Goal: Task Accomplishment & Management: Manage account settings

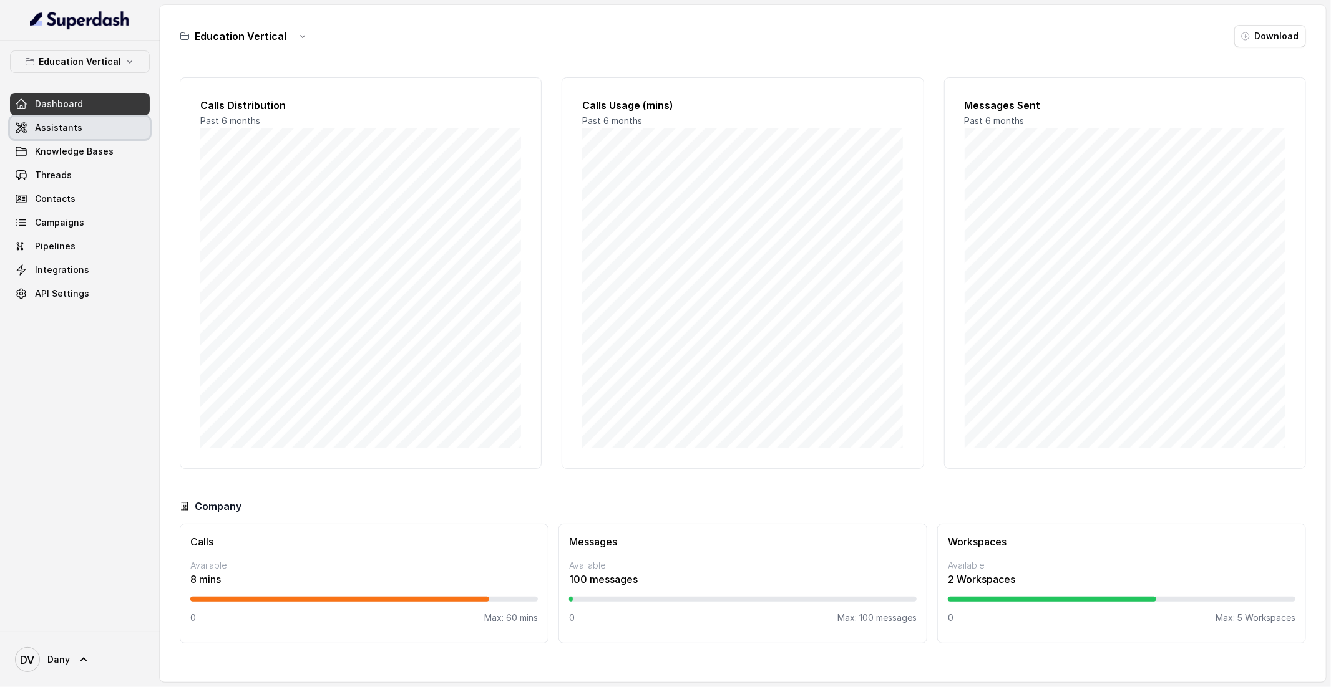
click at [79, 135] on link "Assistants" at bounding box center [80, 128] width 140 height 22
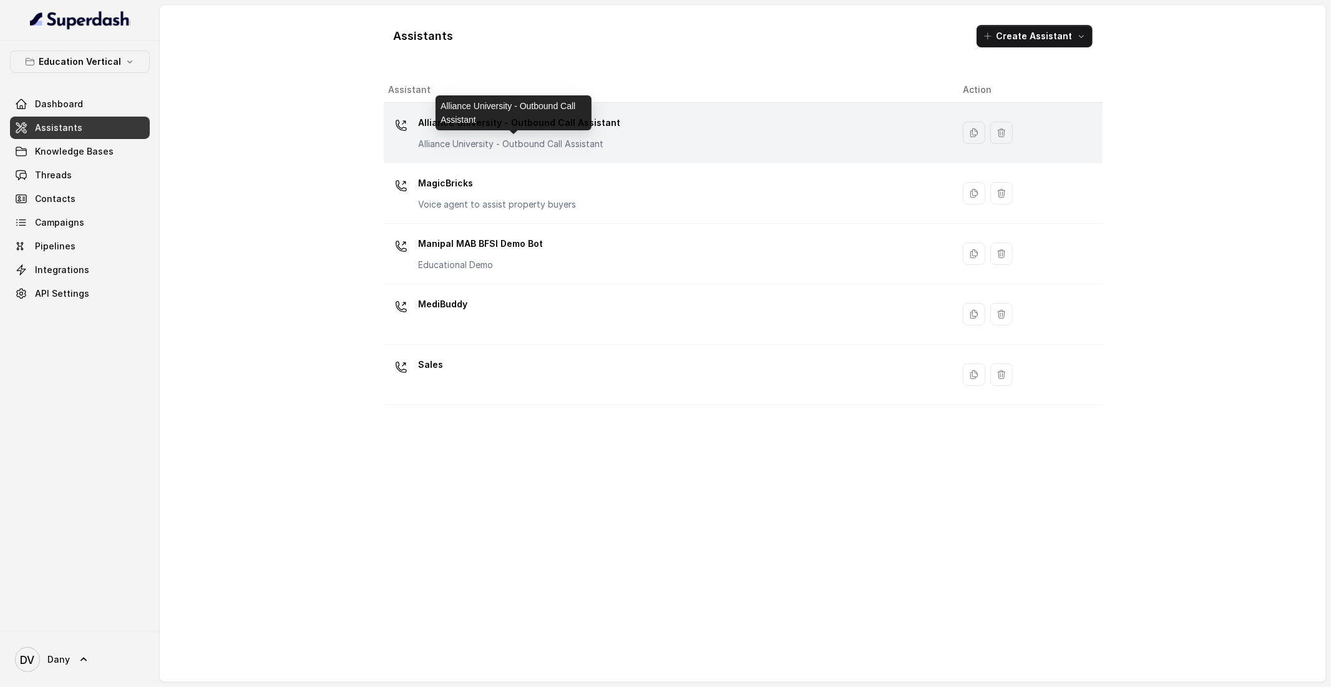
click at [553, 147] on p "Alliance University - Outbound Call Assistant" at bounding box center [520, 144] width 202 height 12
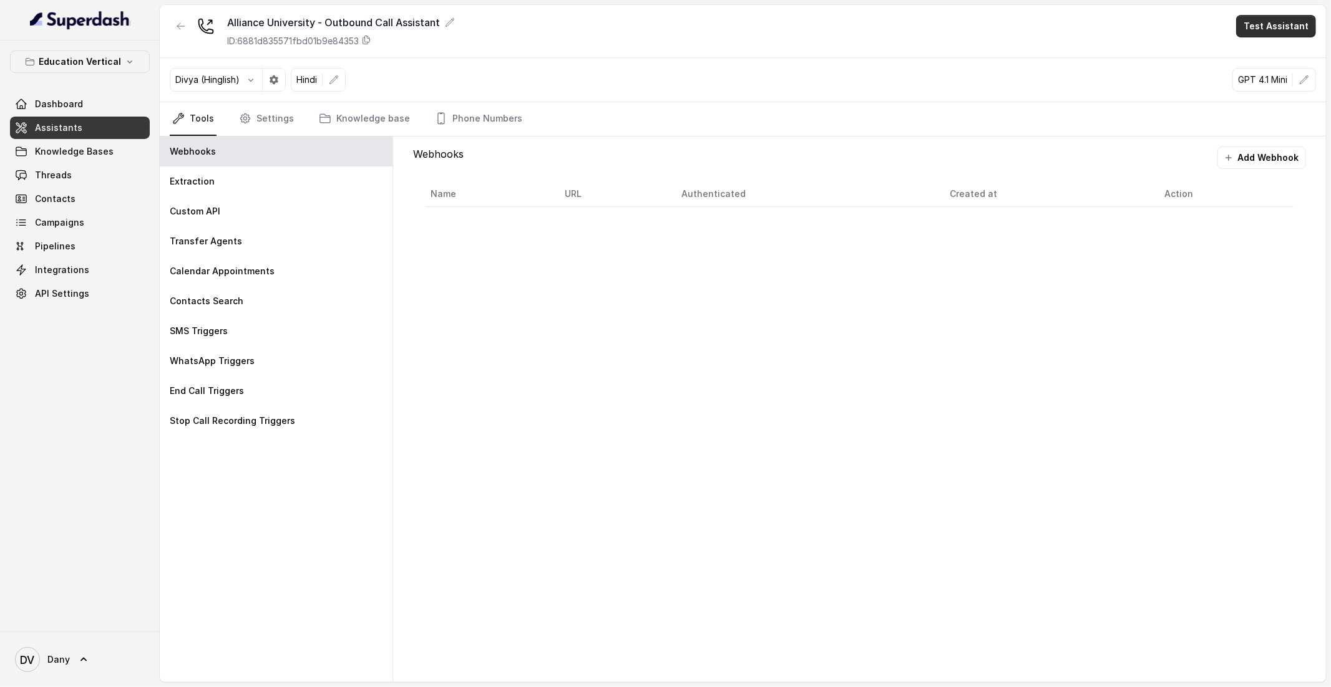
click at [887, 34] on button "Test Assistant" at bounding box center [1276, 26] width 80 height 22
click at [887, 47] on button "Phone Call" at bounding box center [1278, 56] width 79 height 22
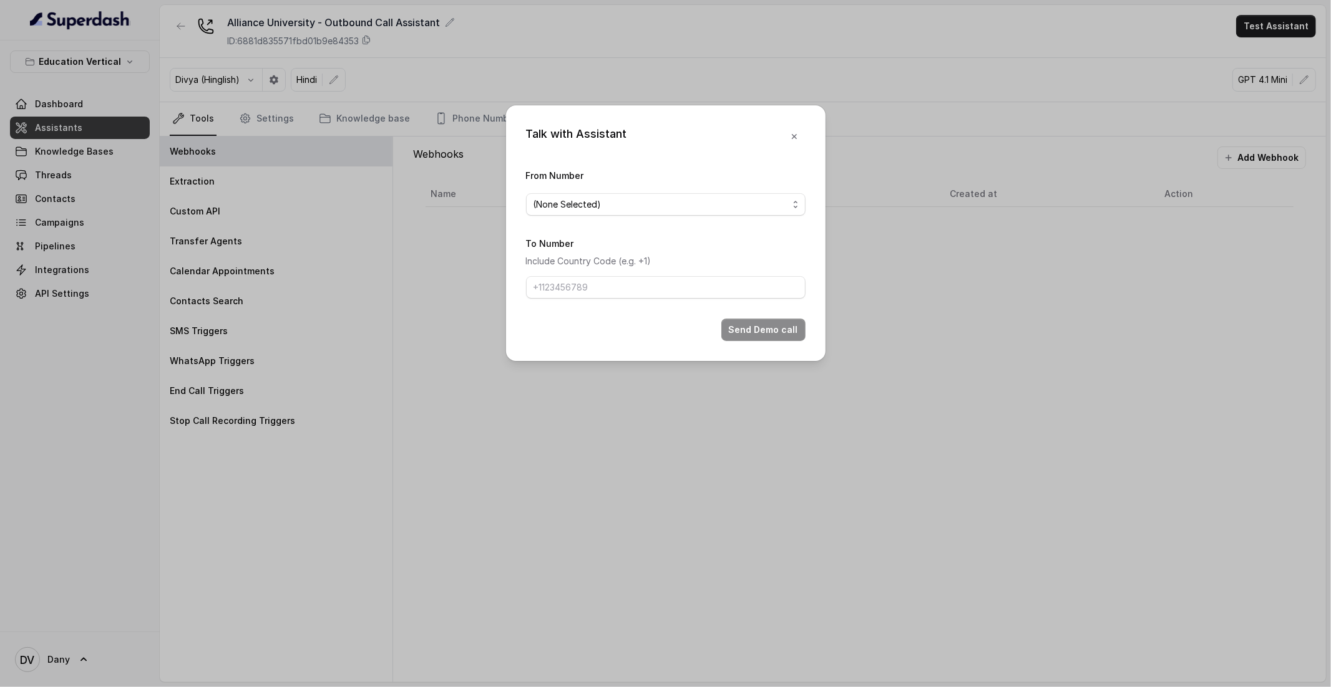
click at [668, 203] on div "(None Selected)" at bounding box center [660, 204] width 255 height 15
click at [590, 245] on div "9590458550" at bounding box center [665, 254] width 274 height 22
click at [561, 291] on input "To Number" at bounding box center [665, 287] width 279 height 22
type input "[PHONE_NUMBER]"
click at [774, 334] on button "Send Demo call" at bounding box center [763, 330] width 84 height 22
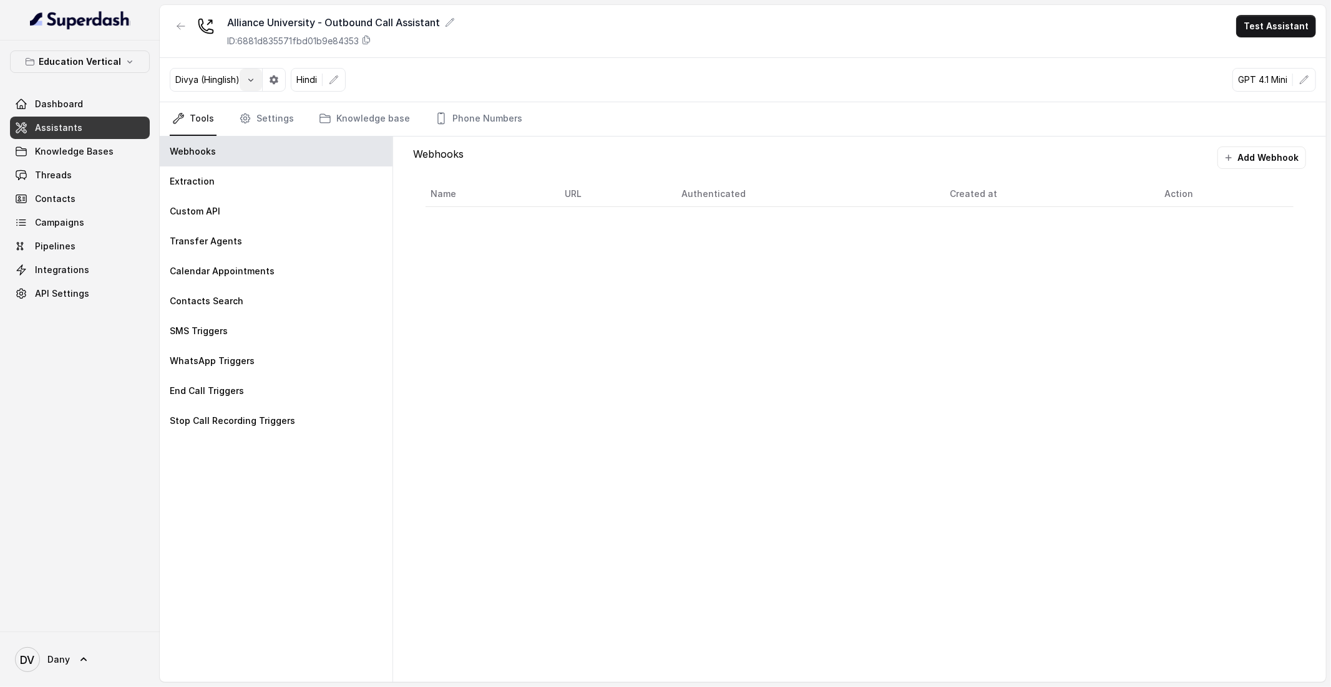
click at [258, 80] on button "button" at bounding box center [251, 80] width 22 height 22
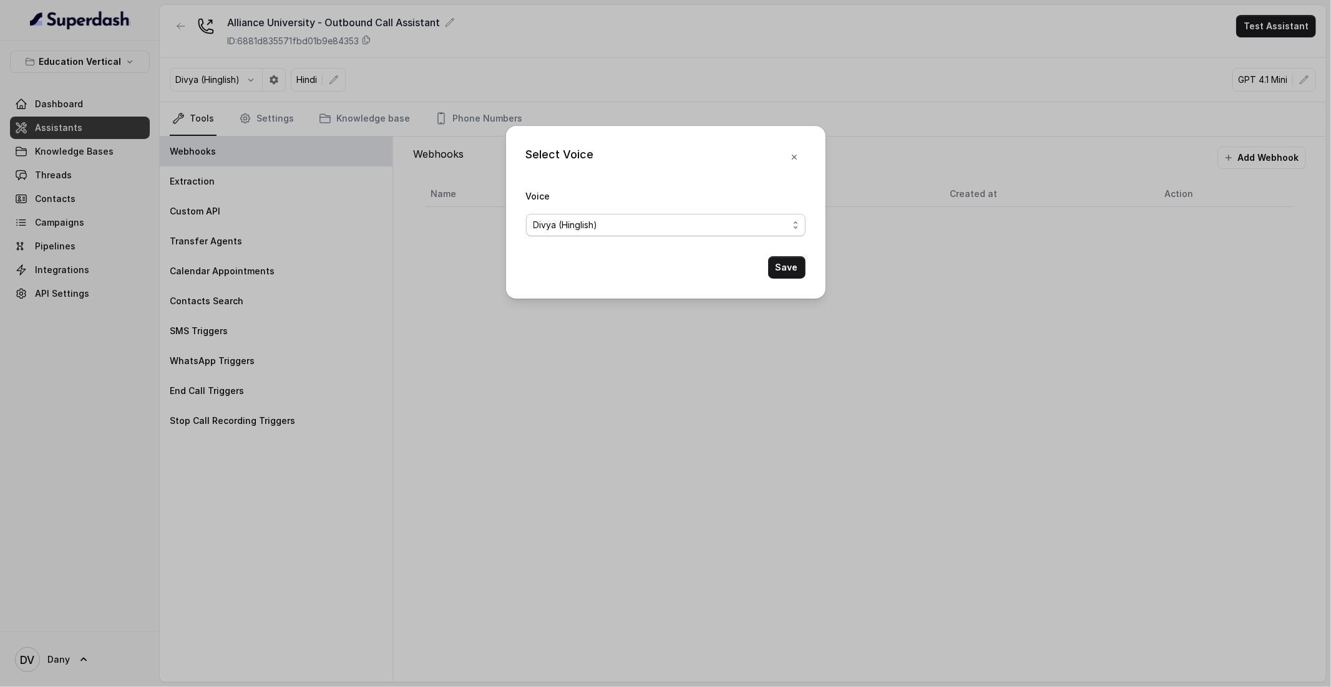
click at [601, 222] on div "Divya (Hinglish)" at bounding box center [660, 225] width 255 height 15
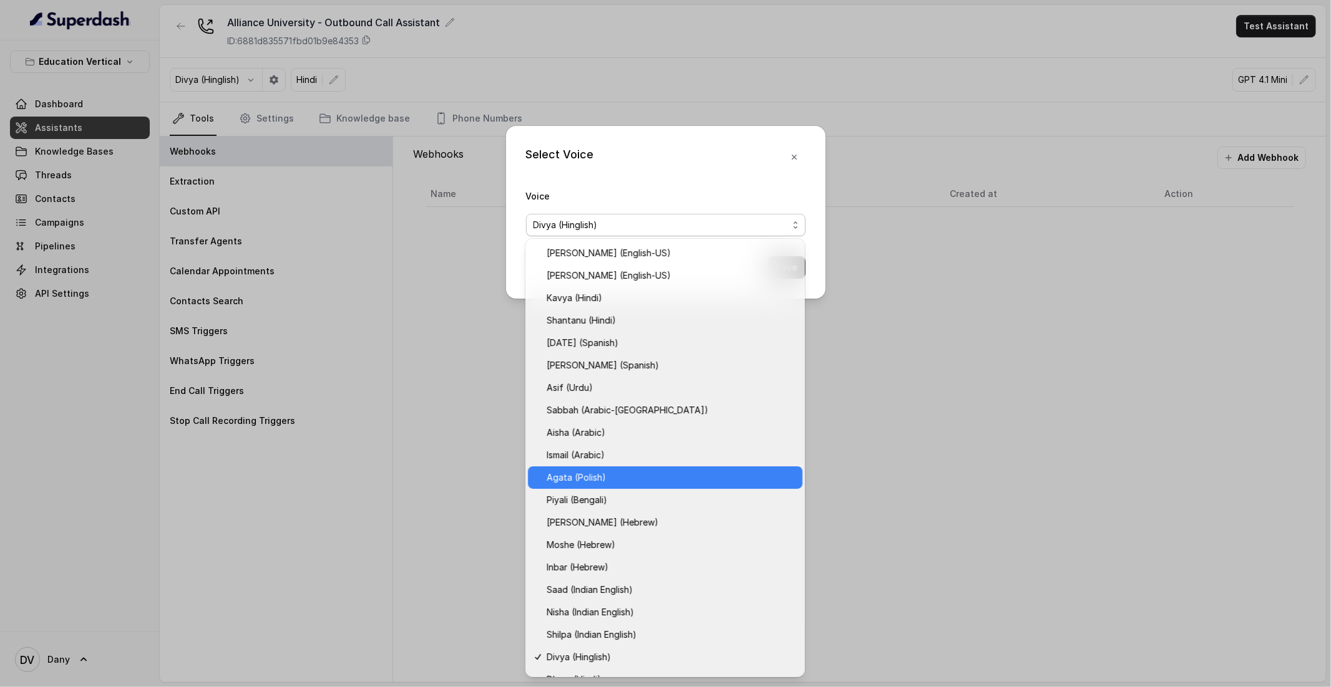
scroll to position [104, 0]
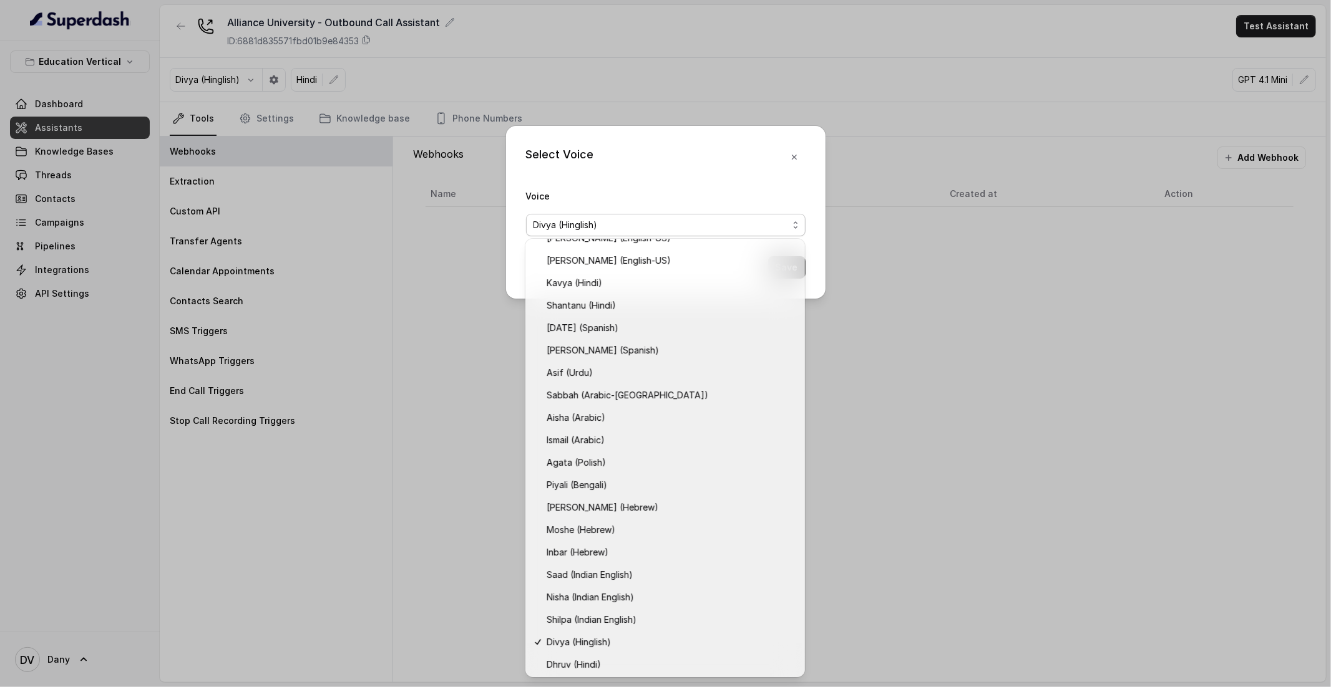
click at [887, 425] on div "Select Voice Voice [PERSON_NAME] (Hinglish) Save" at bounding box center [665, 343] width 1331 height 687
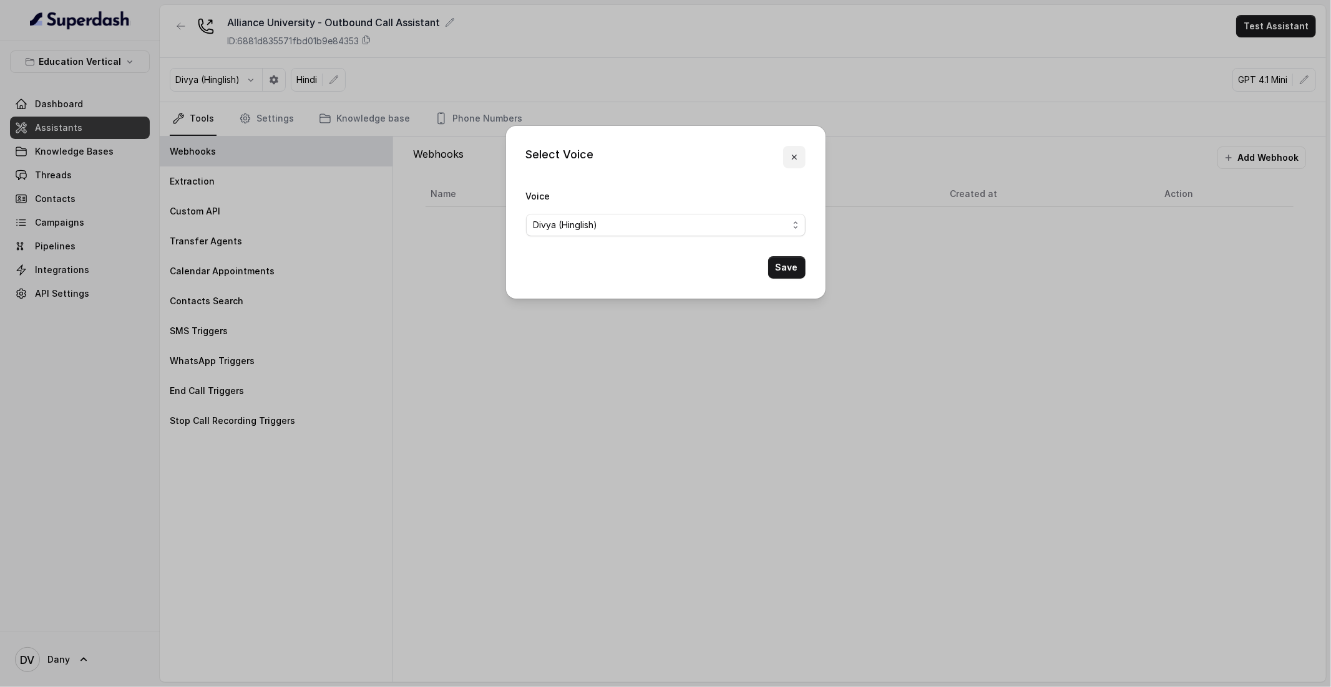
click at [794, 155] on icon "button" at bounding box center [794, 157] width 10 height 10
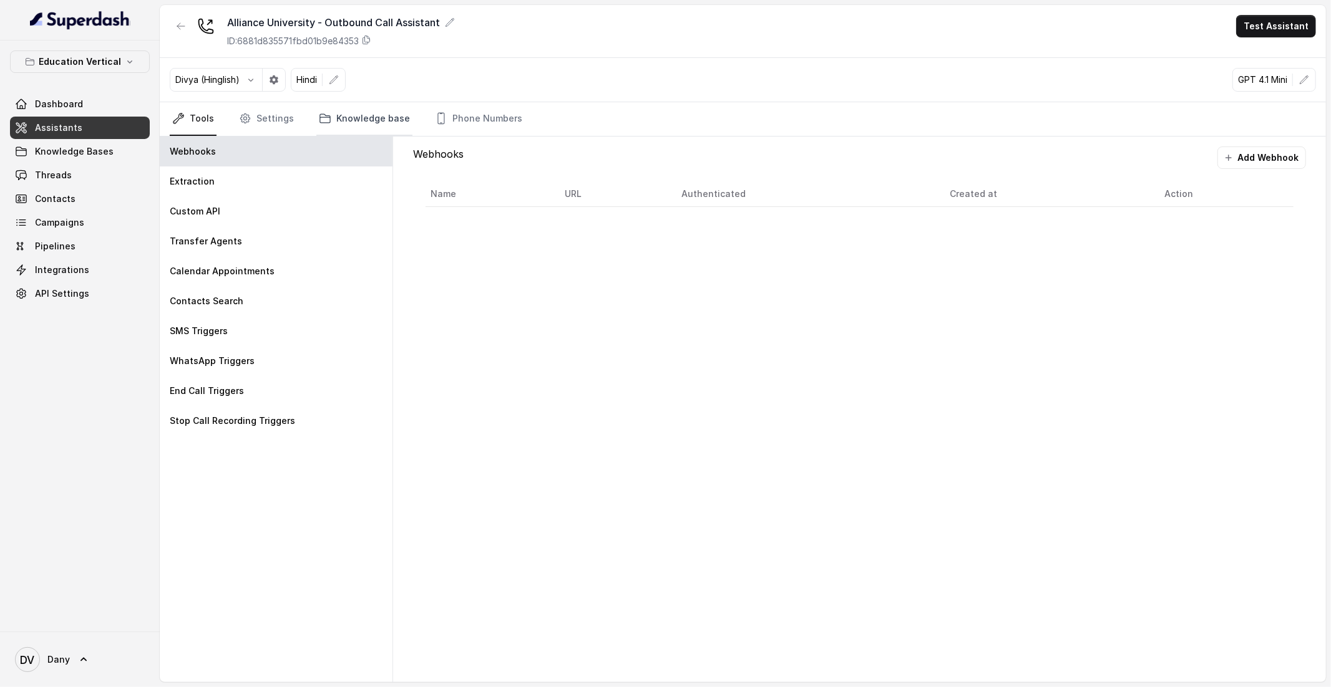
click at [338, 123] on link "Knowledge base" at bounding box center [364, 119] width 96 height 34
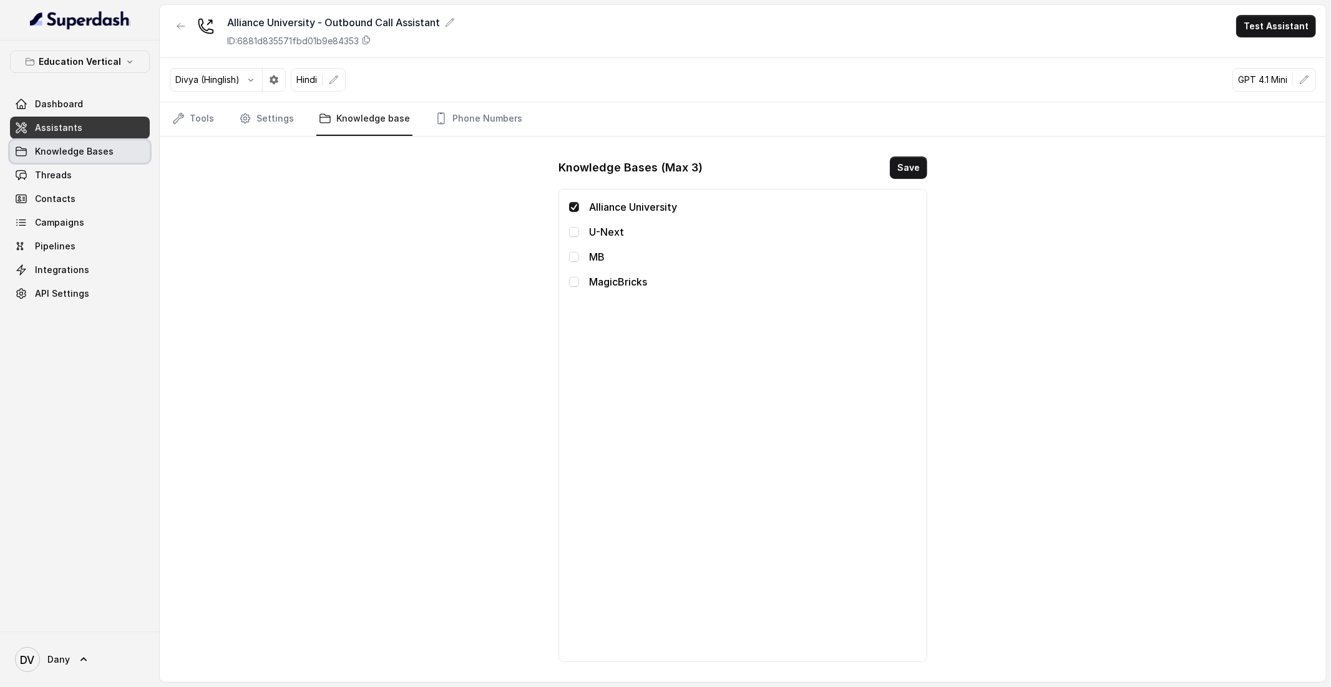
click at [135, 155] on link "Knowledge Bases" at bounding box center [80, 151] width 140 height 22
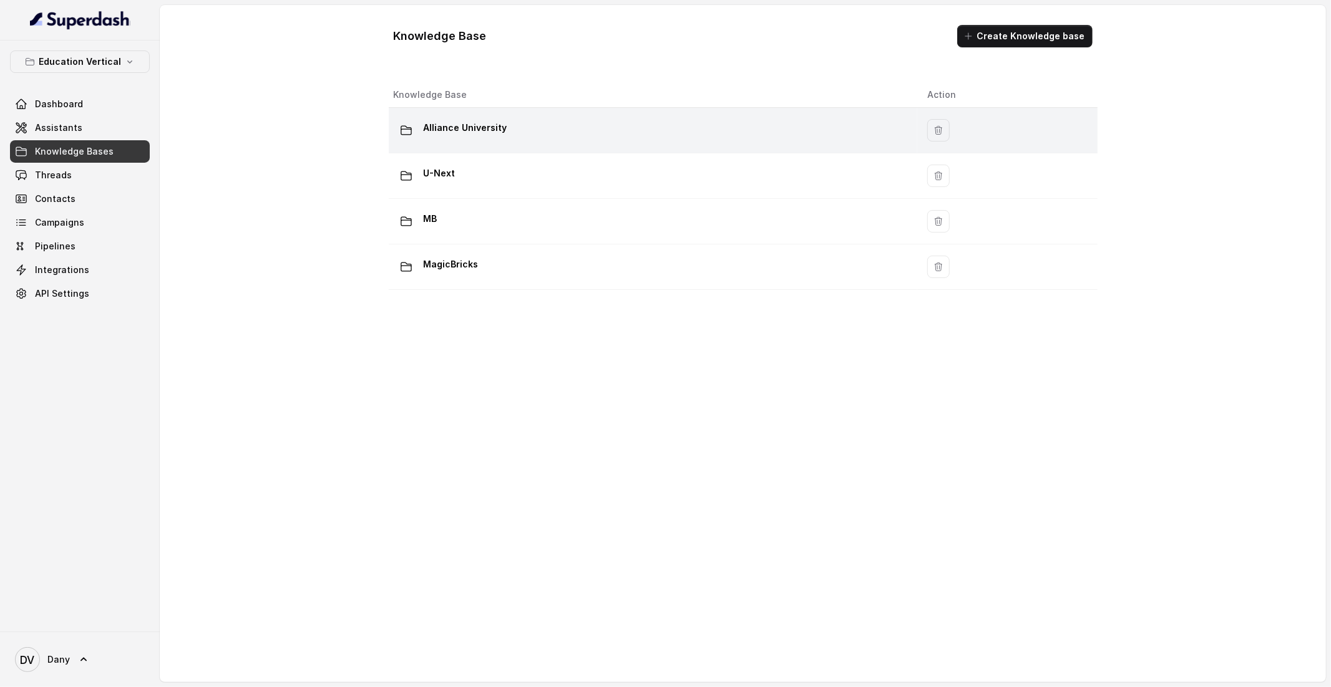
click at [501, 137] on p "Alliance University" at bounding box center [466, 128] width 84 height 20
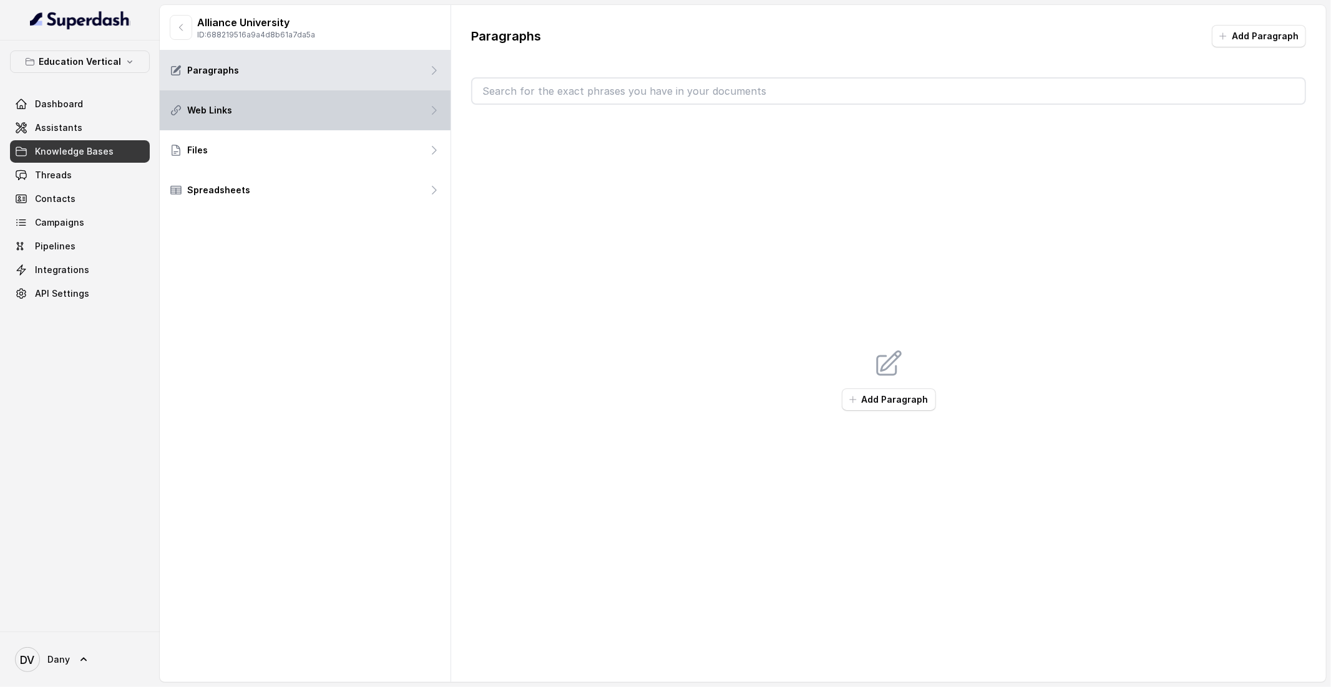
click at [279, 116] on div "Web Links" at bounding box center [305, 110] width 291 height 40
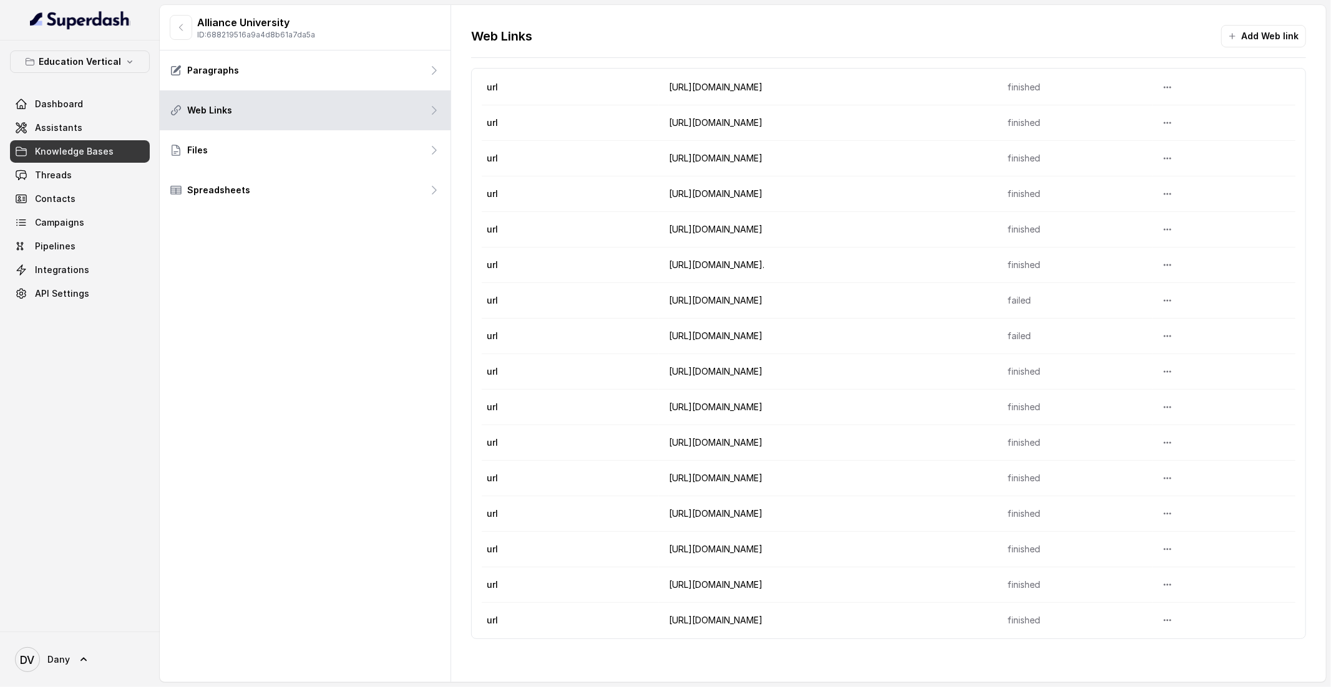
scroll to position [48, 0]
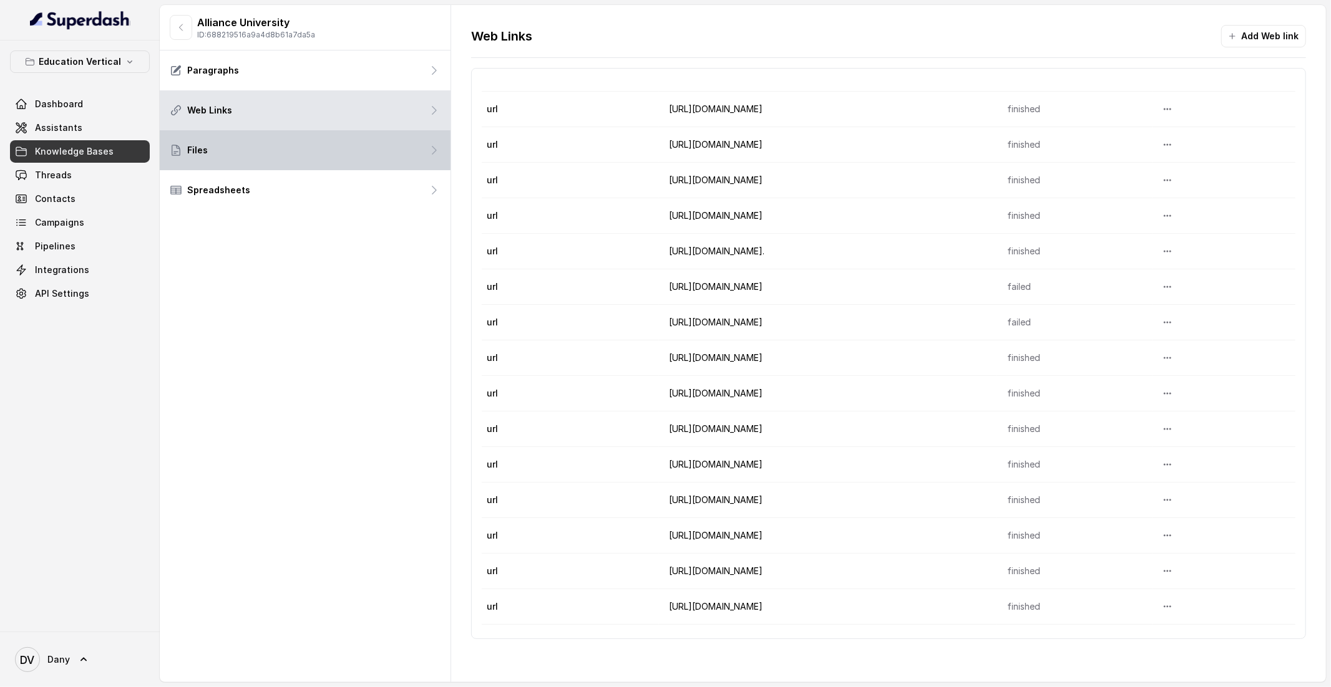
click at [277, 165] on div "Files" at bounding box center [305, 150] width 291 height 40
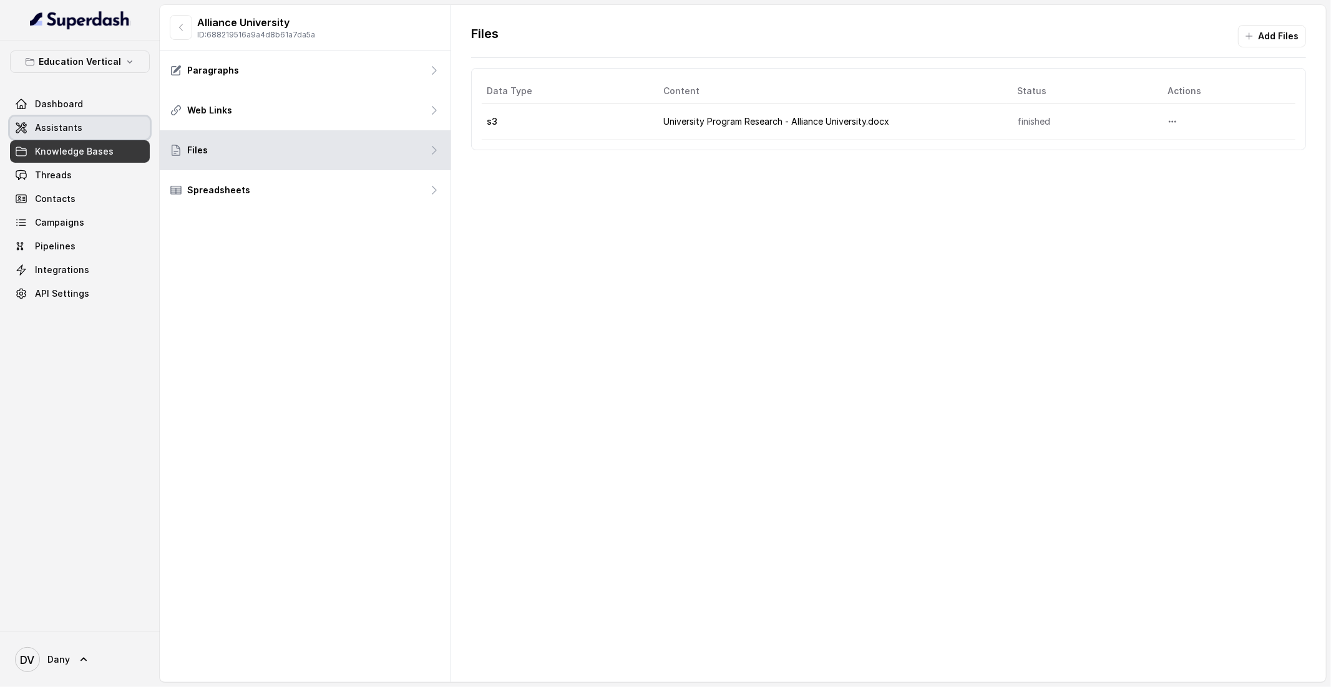
click at [110, 133] on link "Assistants" at bounding box center [80, 128] width 140 height 22
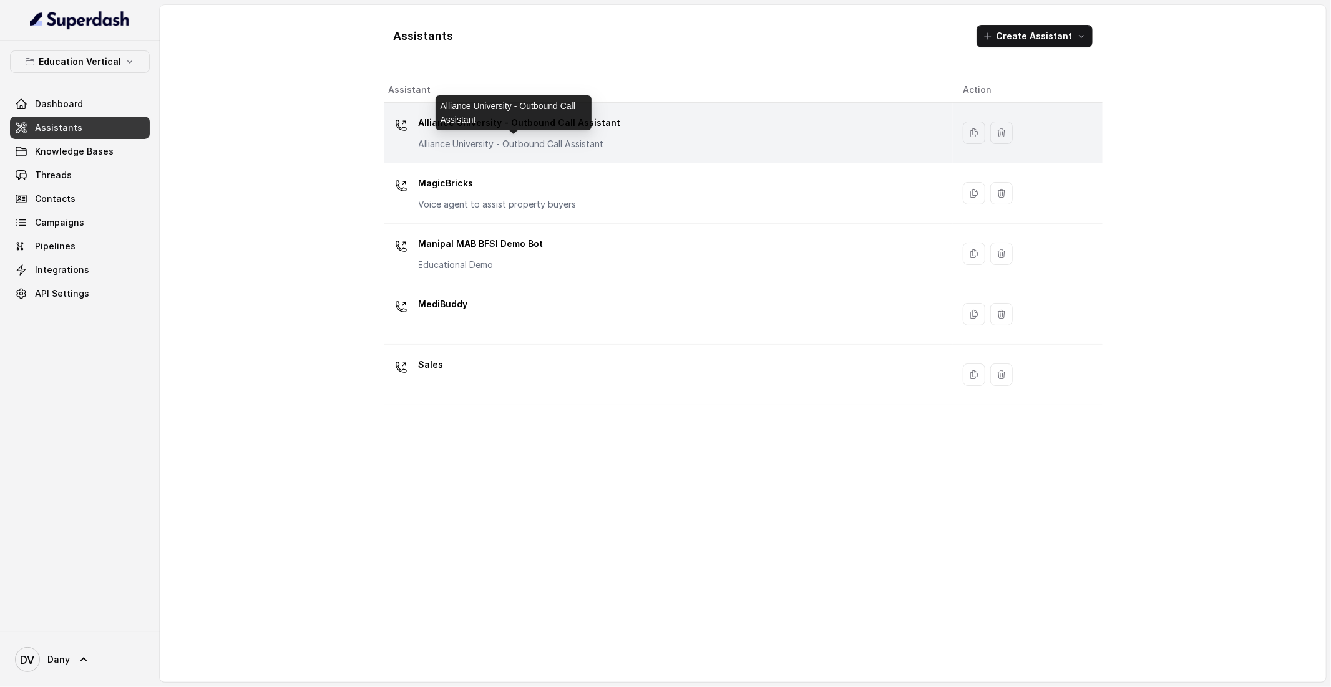
click at [512, 138] on p "Alliance University - Outbound Call Assistant" at bounding box center [520, 144] width 202 height 12
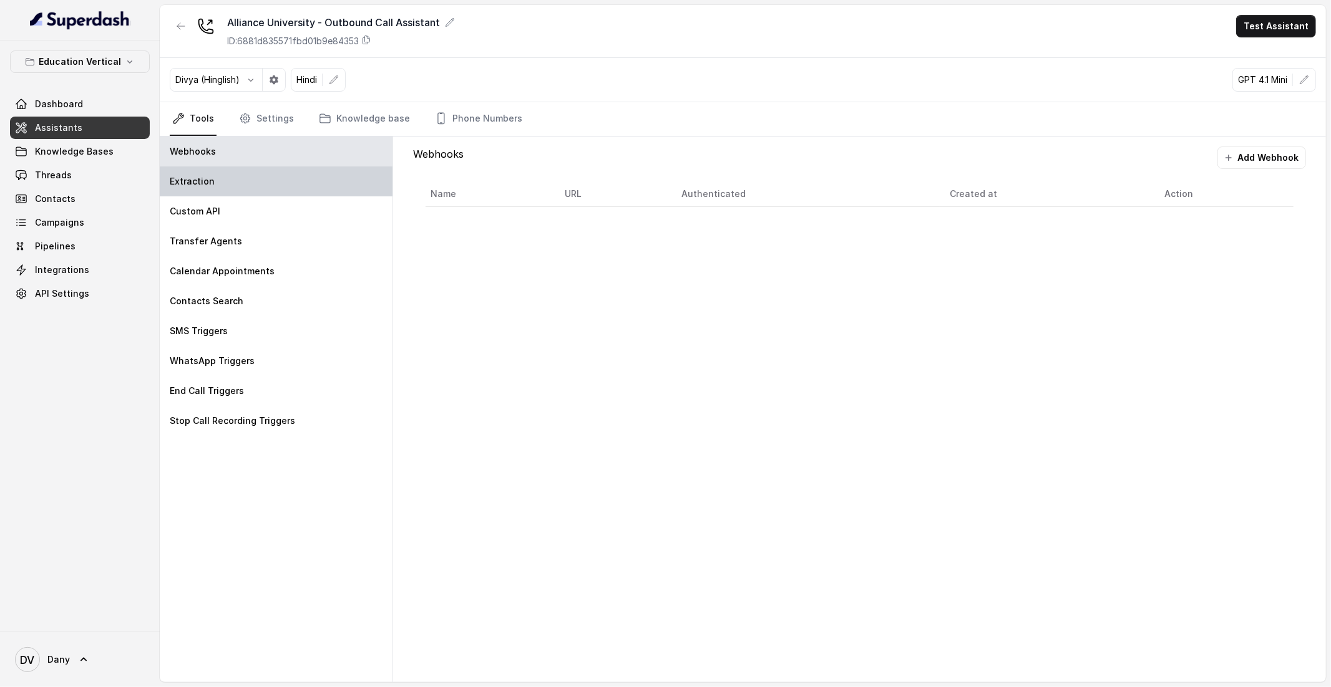
click at [204, 175] on p "Extraction" at bounding box center [192, 181] width 45 height 12
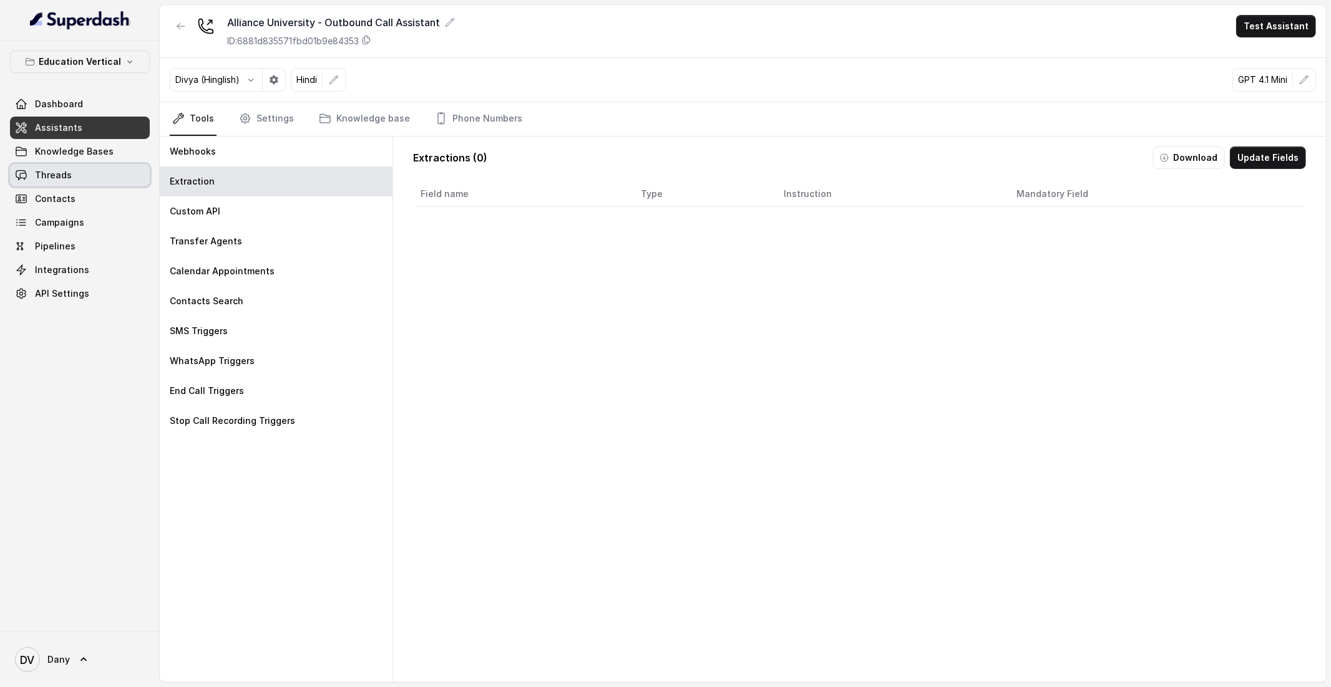
click at [102, 178] on link "Threads" at bounding box center [80, 175] width 140 height 22
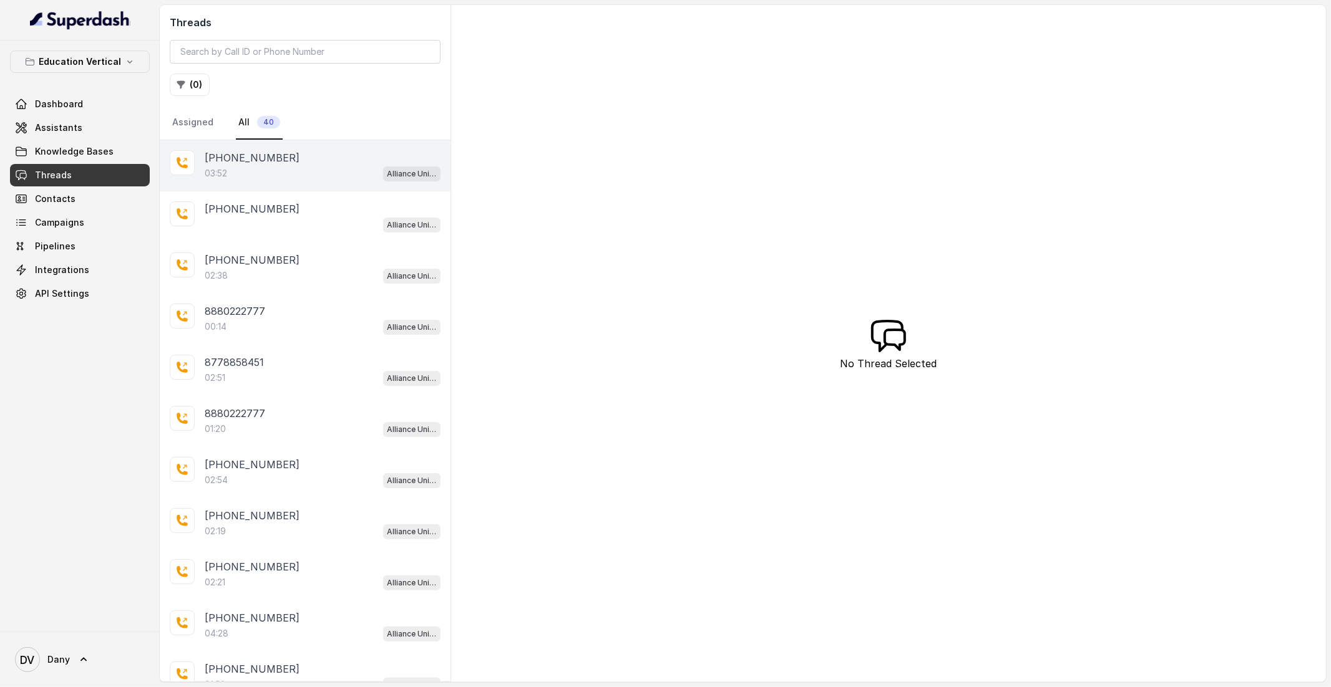
click at [296, 173] on div "03:52 Alliance University - Outbound Call Assistant" at bounding box center [323, 173] width 236 height 16
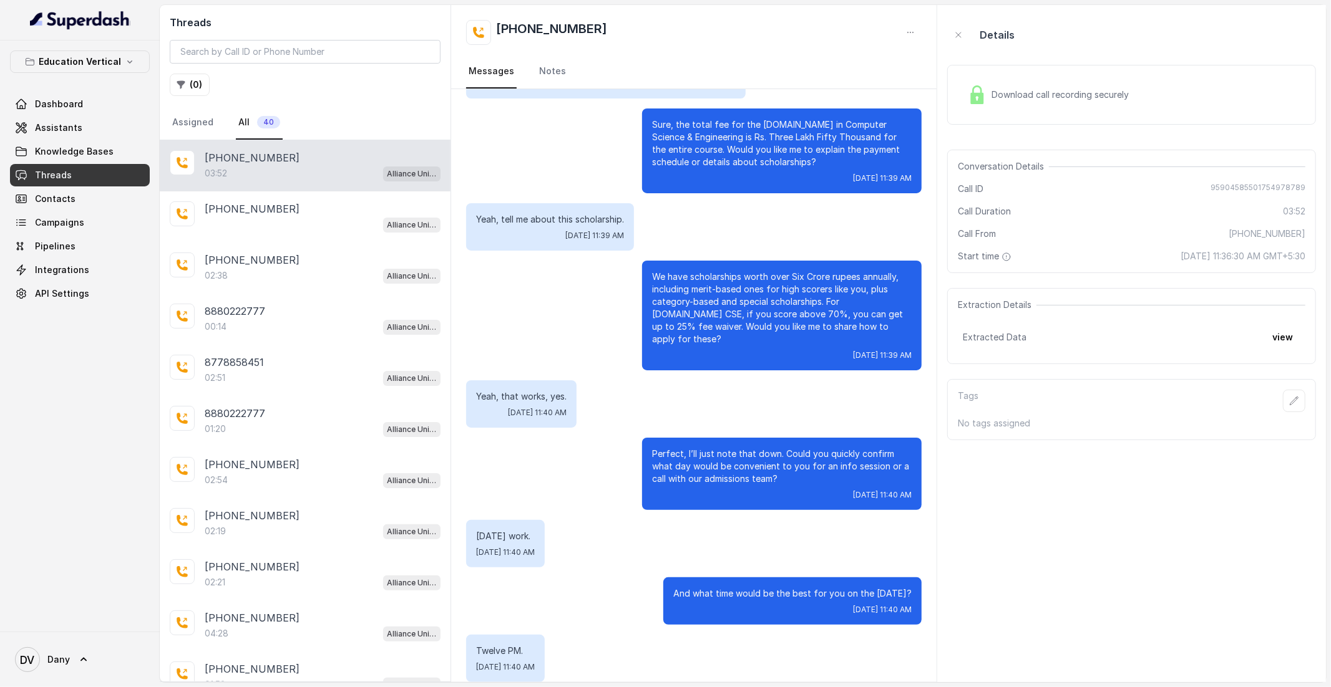
scroll to position [1733, 0]
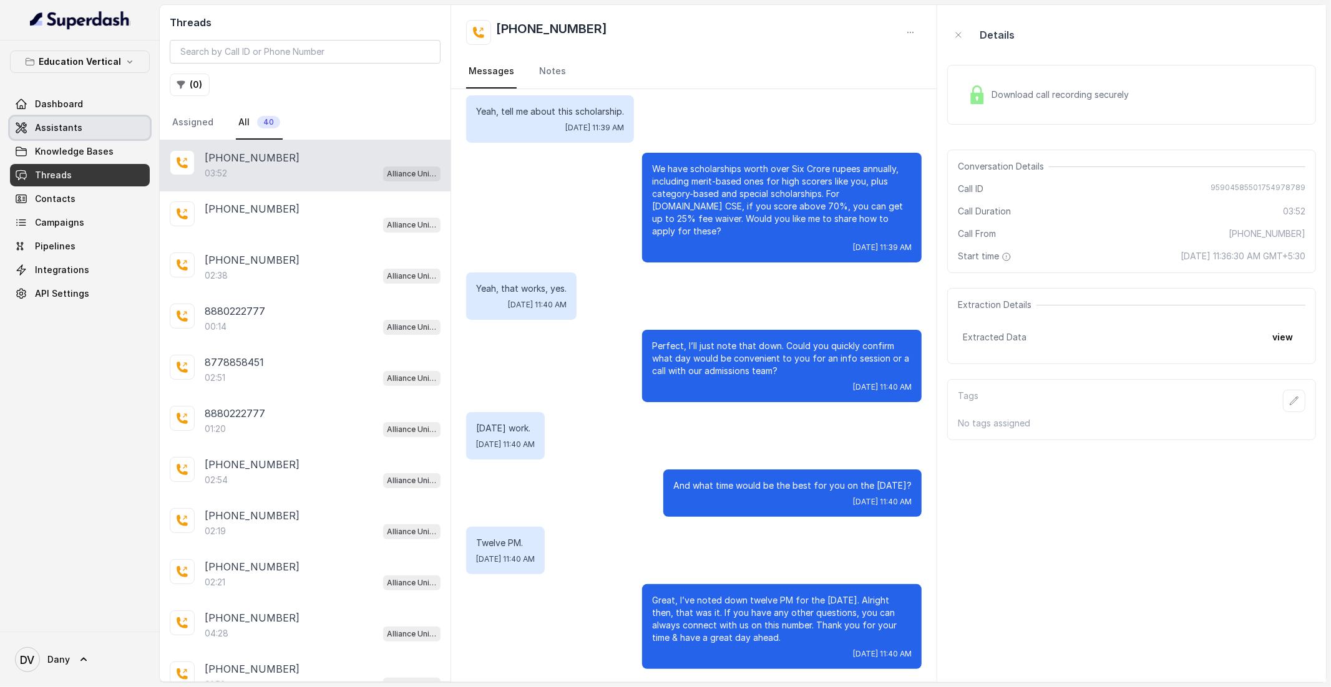
click at [72, 134] on span "Assistants" at bounding box center [58, 128] width 47 height 12
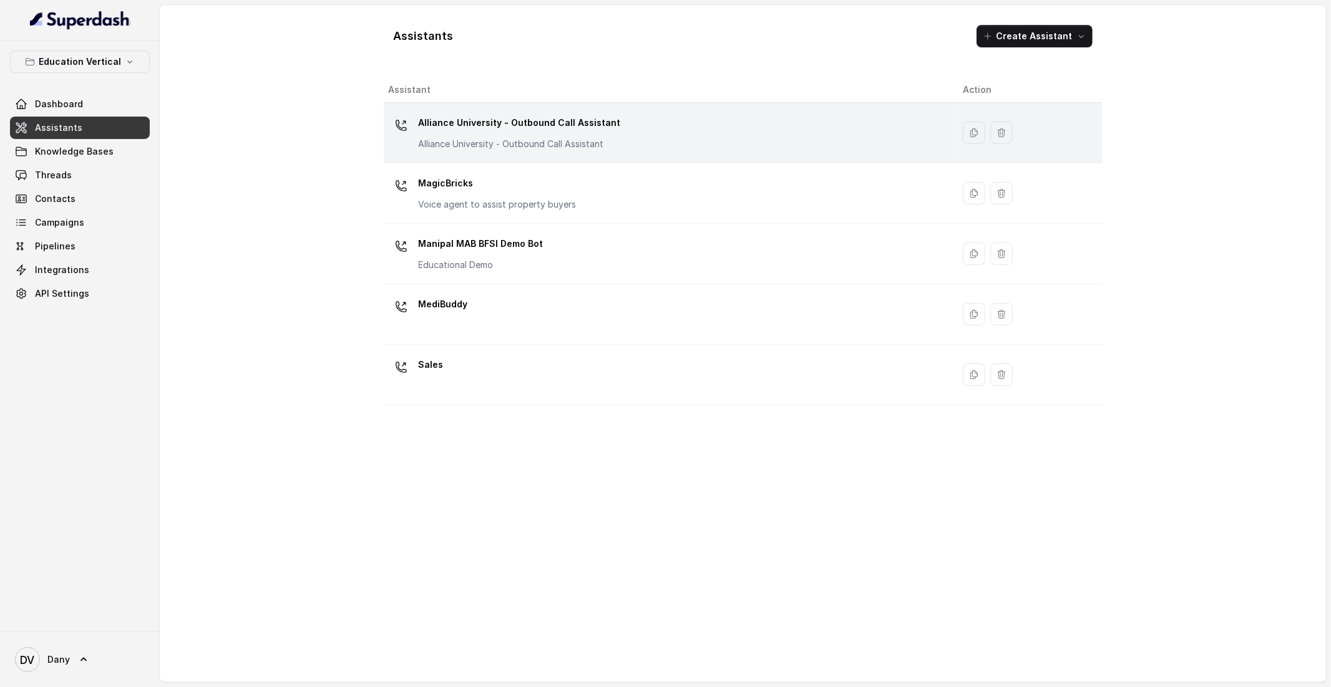
click at [483, 145] on p "Alliance University - Outbound Call Assistant" at bounding box center [520, 144] width 202 height 12
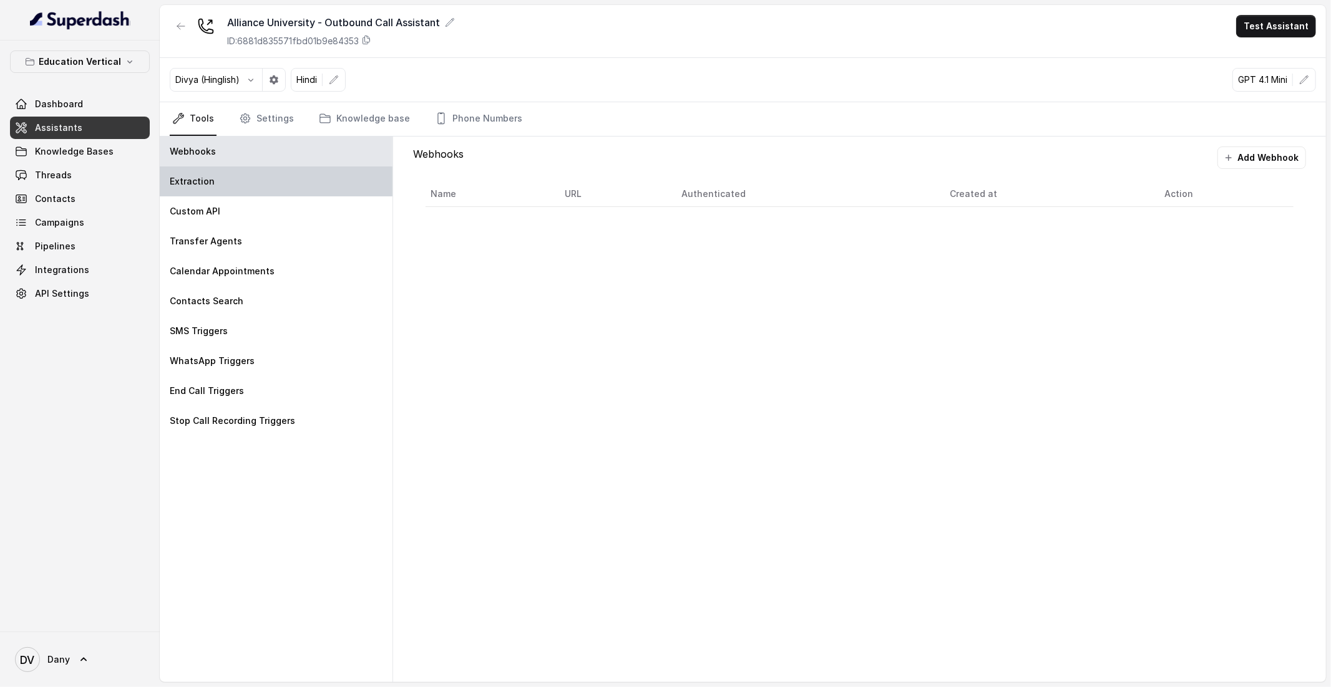
click at [202, 187] on p "Extraction" at bounding box center [192, 181] width 45 height 12
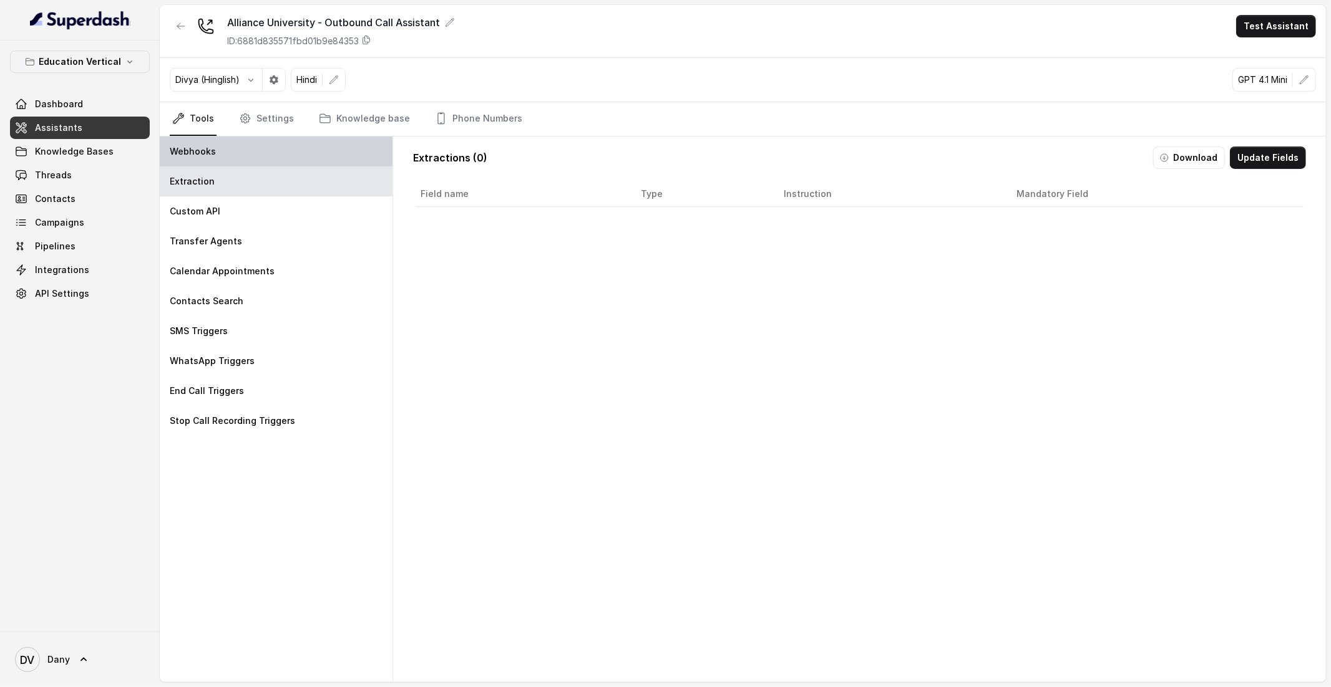
click at [231, 157] on div "Webhooks" at bounding box center [276, 152] width 233 height 30
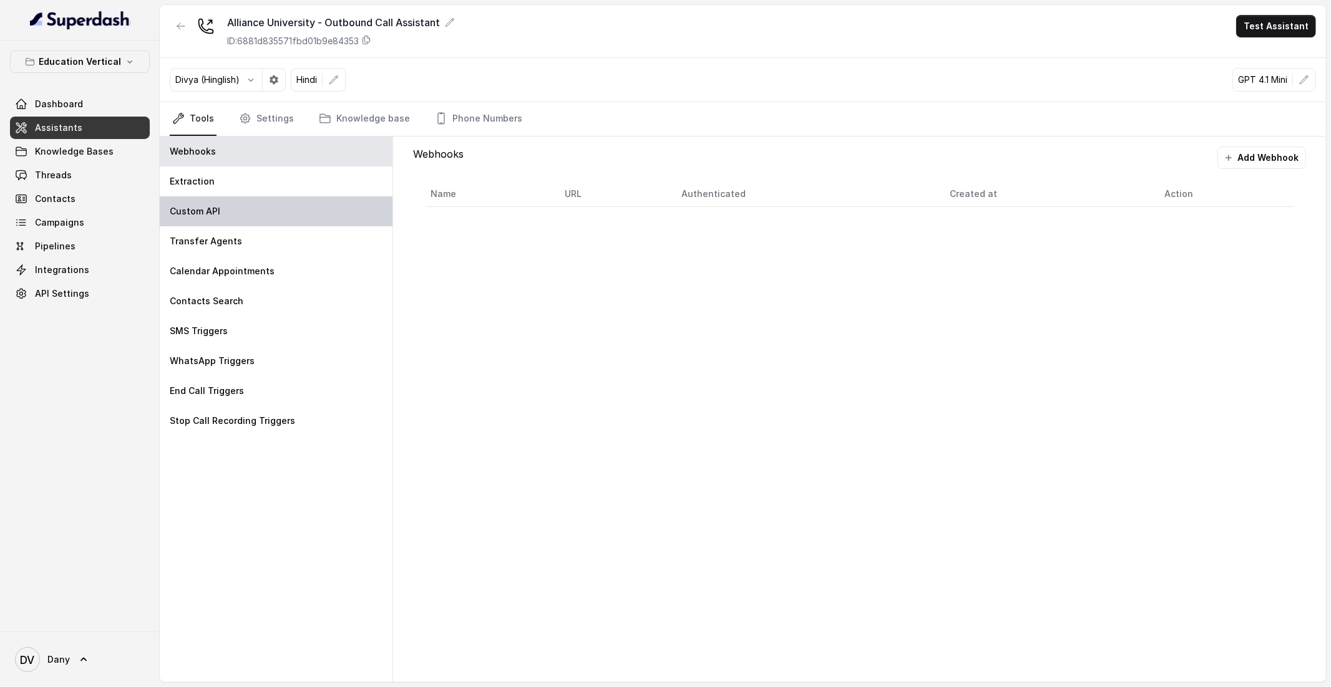
click at [236, 205] on div "Custom API" at bounding box center [276, 212] width 233 height 30
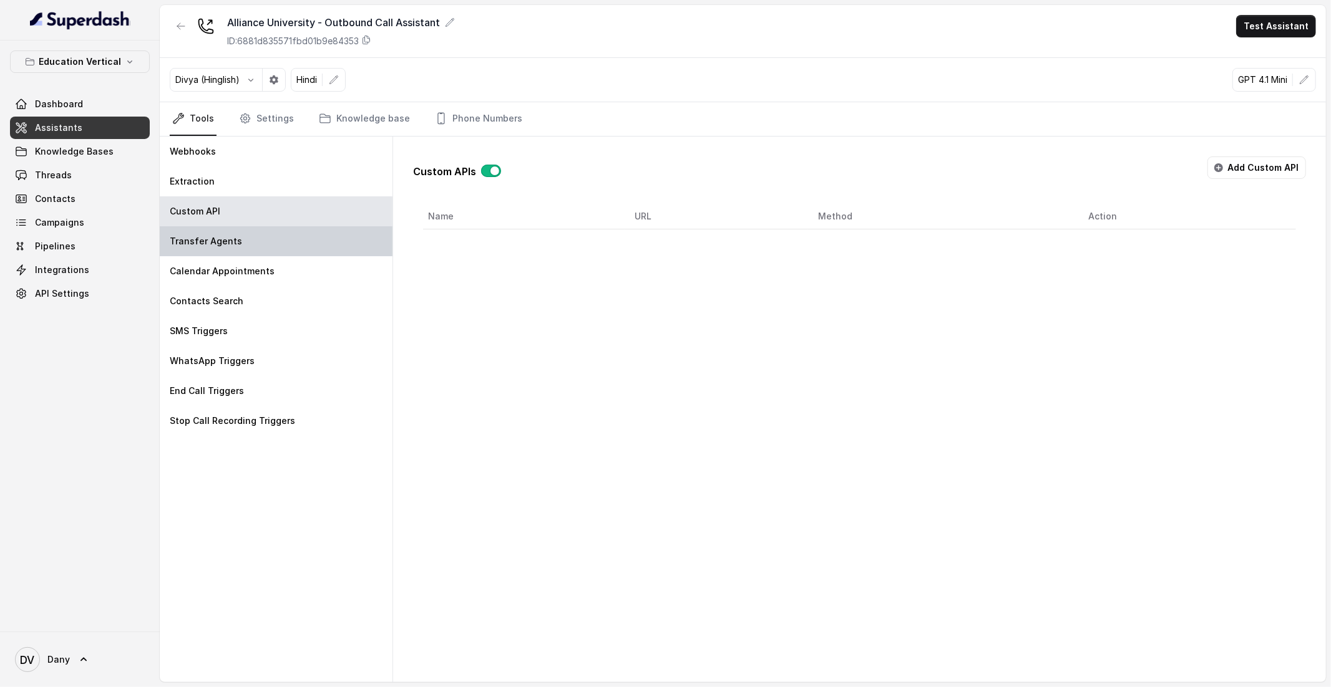
click at [216, 241] on p "Transfer Agents" at bounding box center [206, 241] width 72 height 12
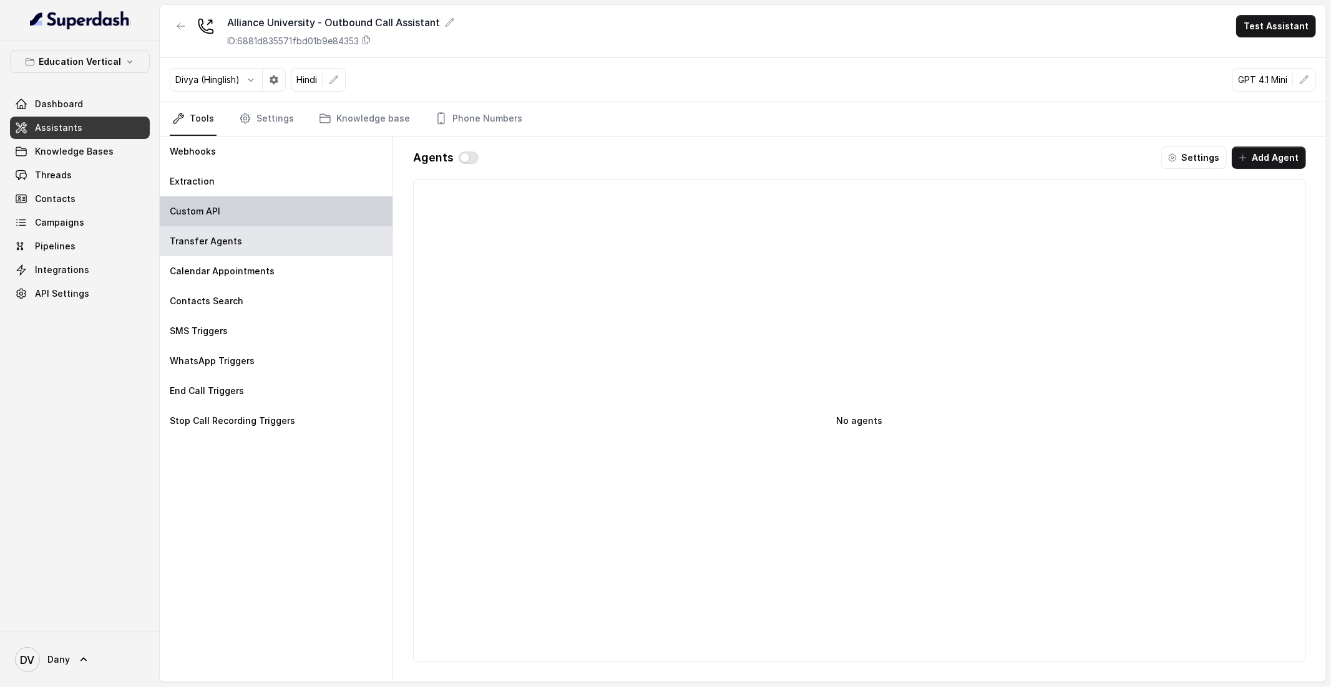
click at [229, 216] on div "Custom API" at bounding box center [276, 212] width 233 height 30
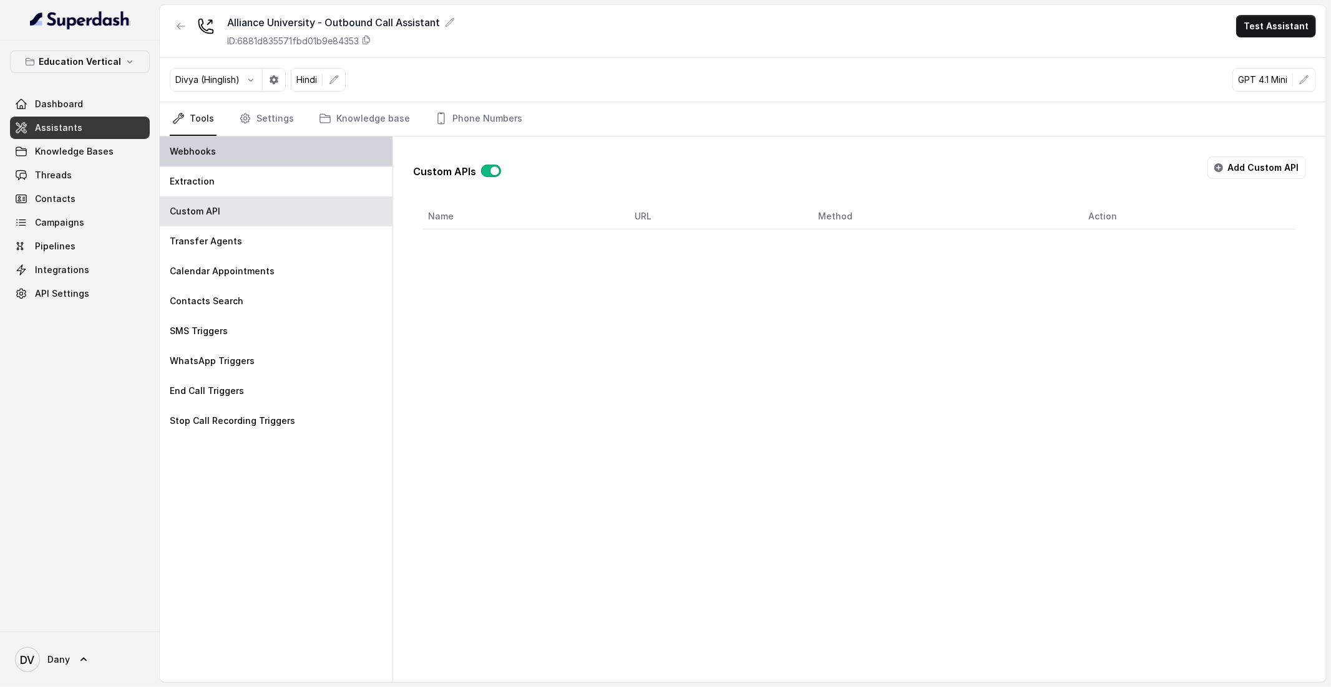
click at [210, 157] on p "Webhooks" at bounding box center [193, 151] width 46 height 12
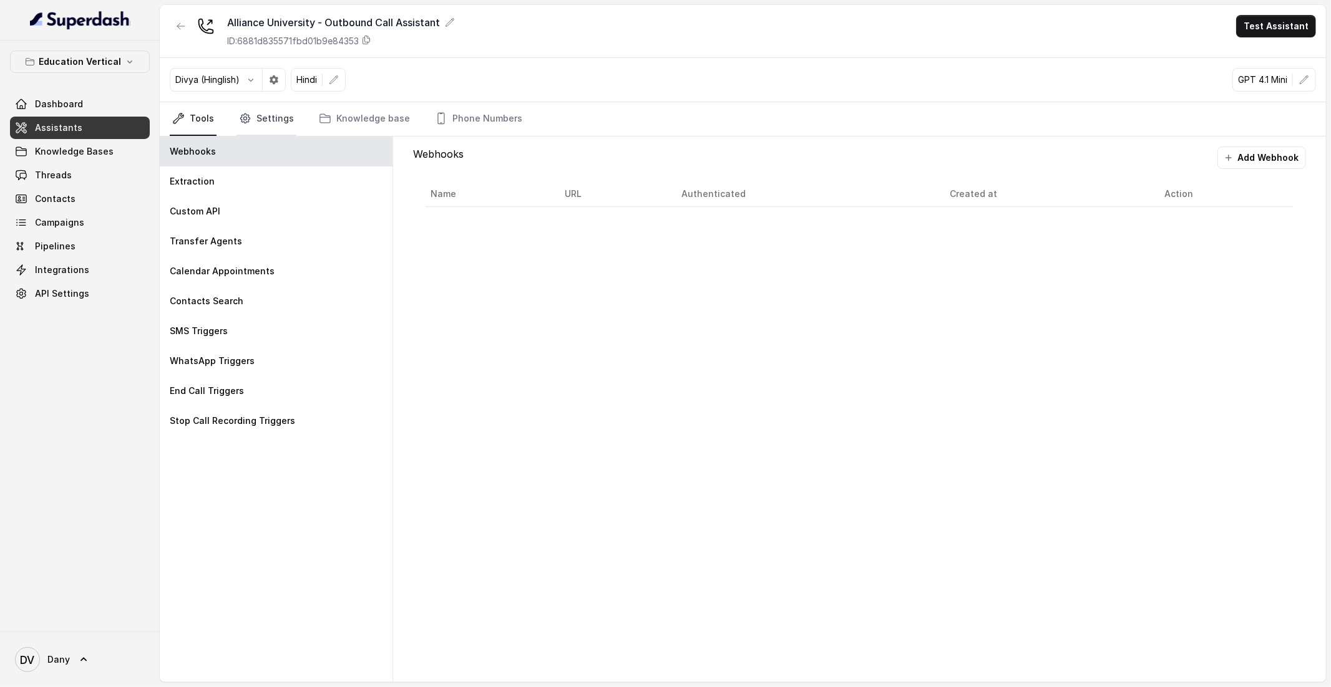
click at [289, 124] on link "Settings" at bounding box center [266, 119] width 60 height 34
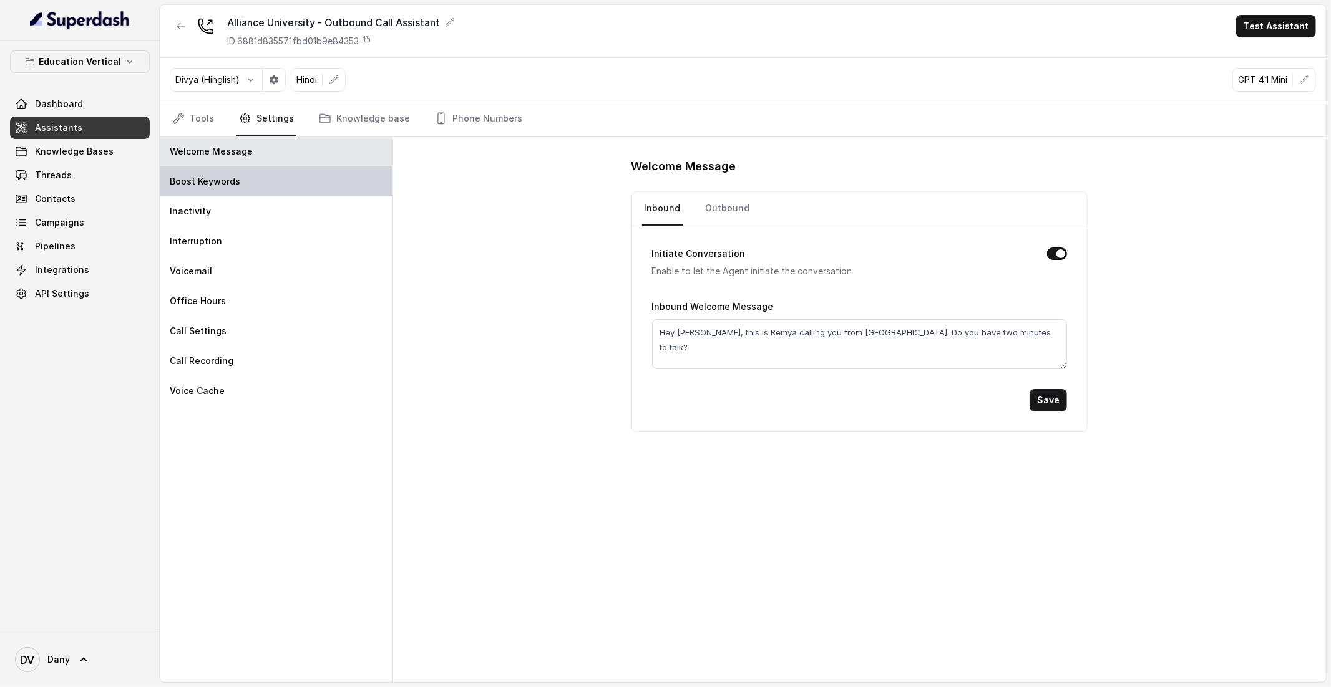
click at [248, 177] on div "Boost Keywords" at bounding box center [276, 182] width 233 height 30
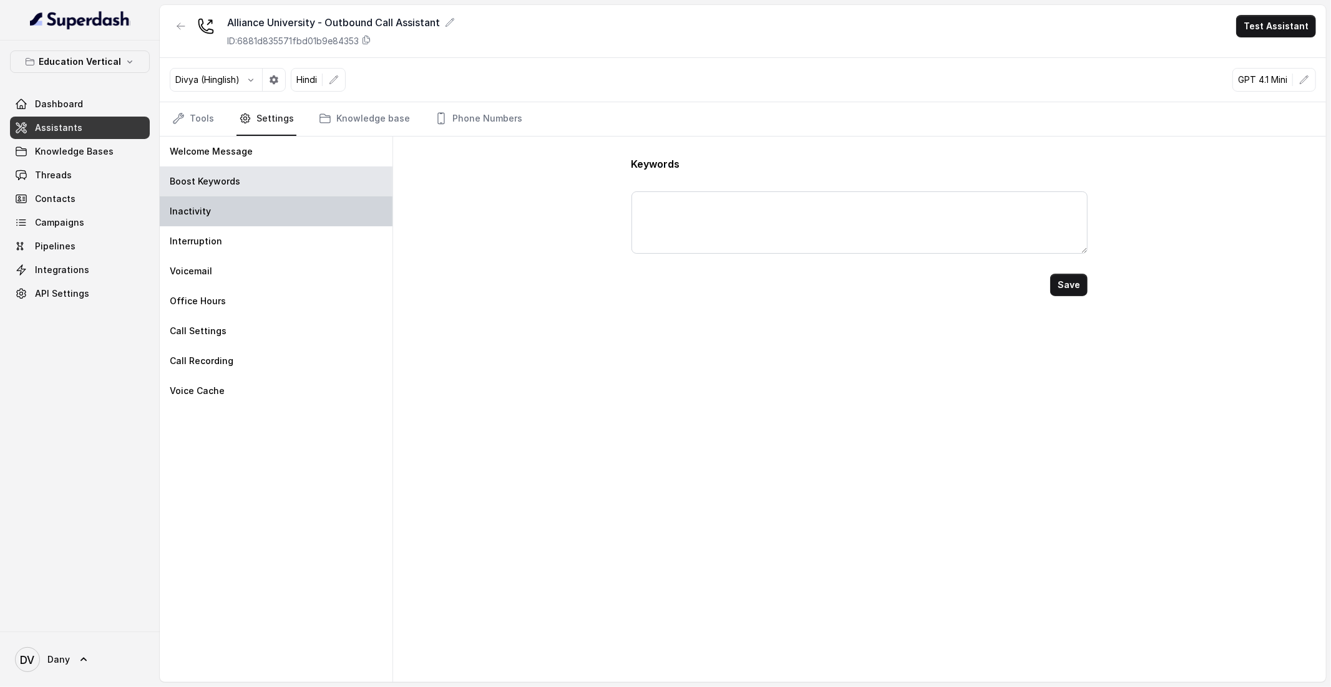
click at [215, 213] on div "Inactivity" at bounding box center [276, 212] width 233 height 30
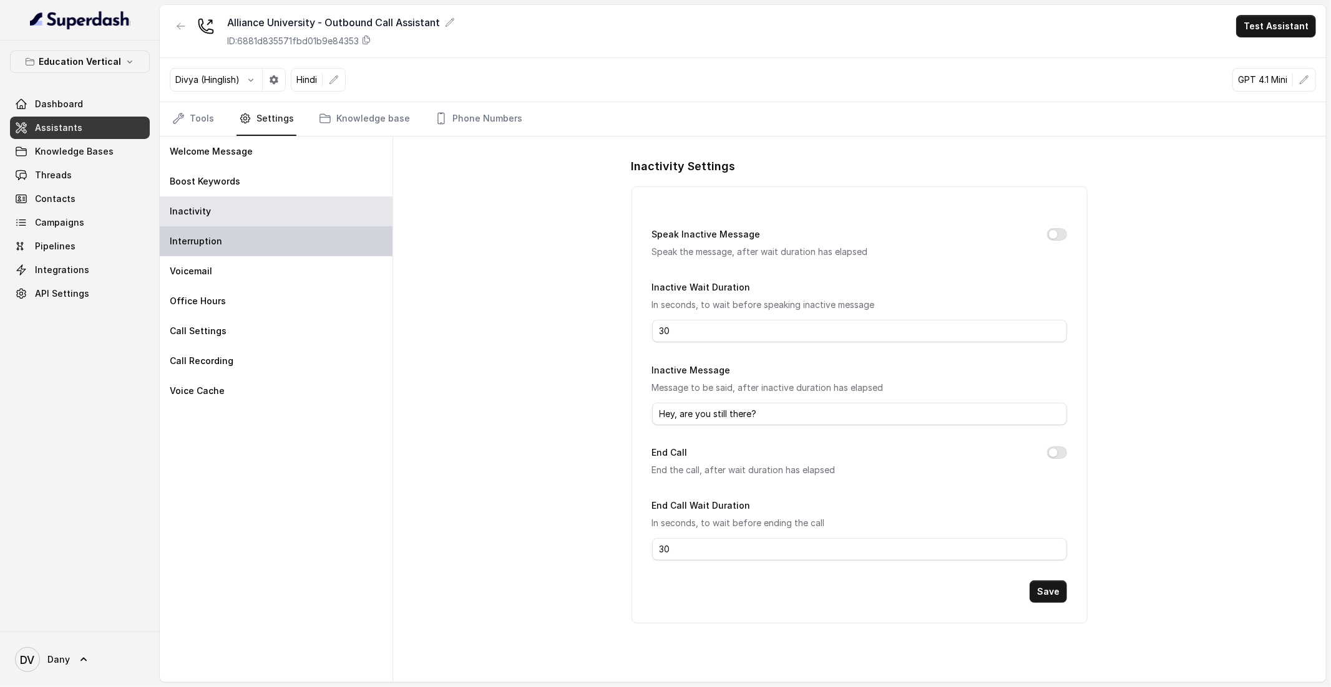
click at [255, 241] on div "Interruption" at bounding box center [276, 241] width 233 height 30
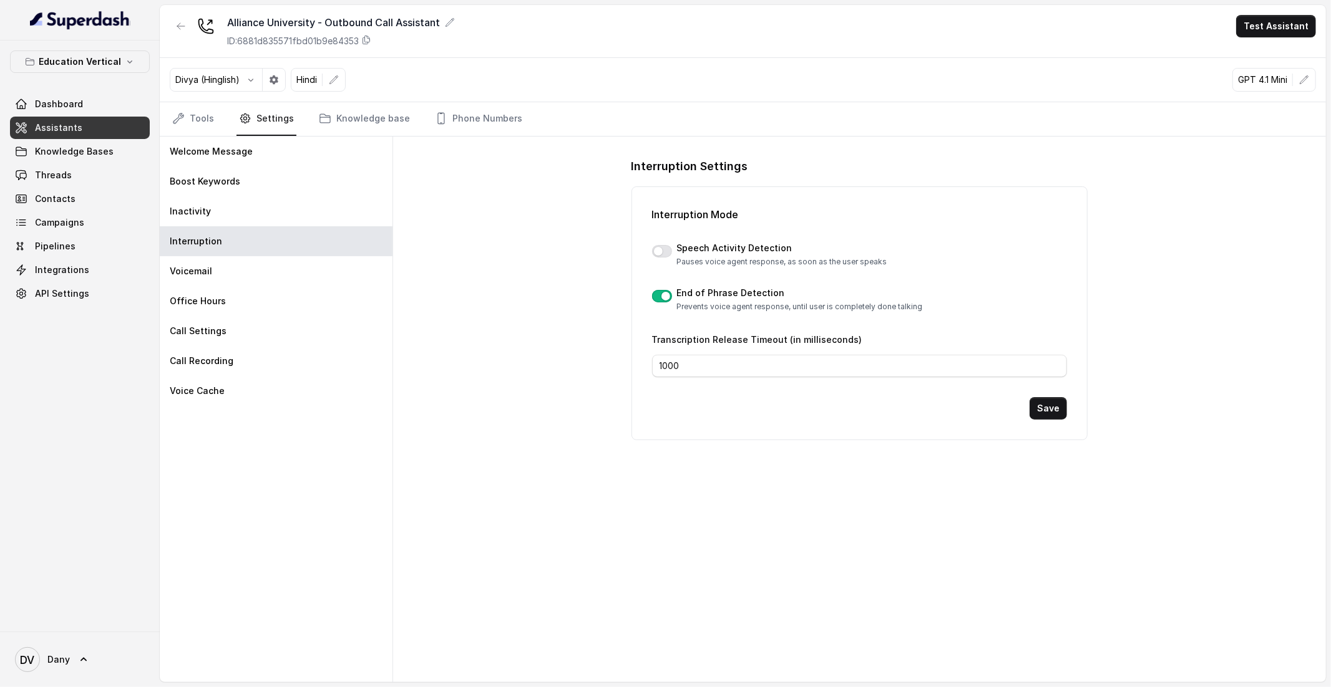
click at [671, 255] on div at bounding box center [662, 252] width 20 height 15
click at [664, 255] on button "button" at bounding box center [662, 251] width 20 height 12
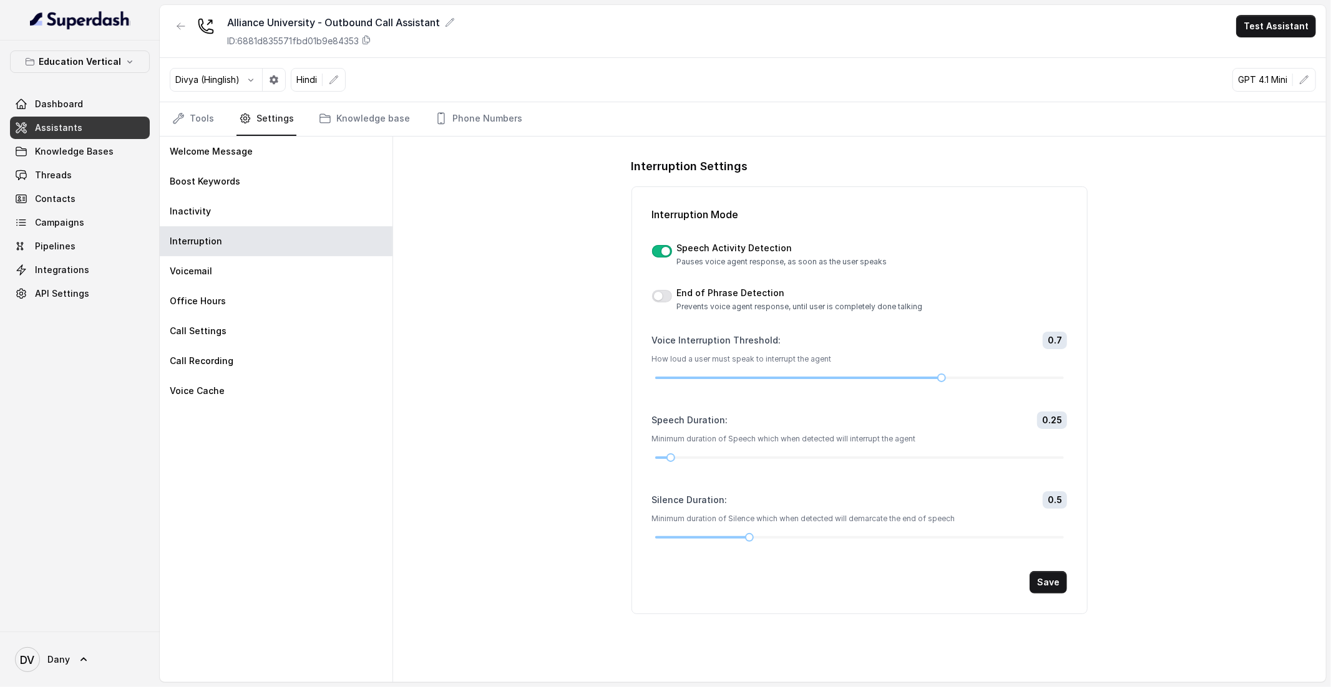
click at [663, 255] on button "button" at bounding box center [662, 251] width 20 height 12
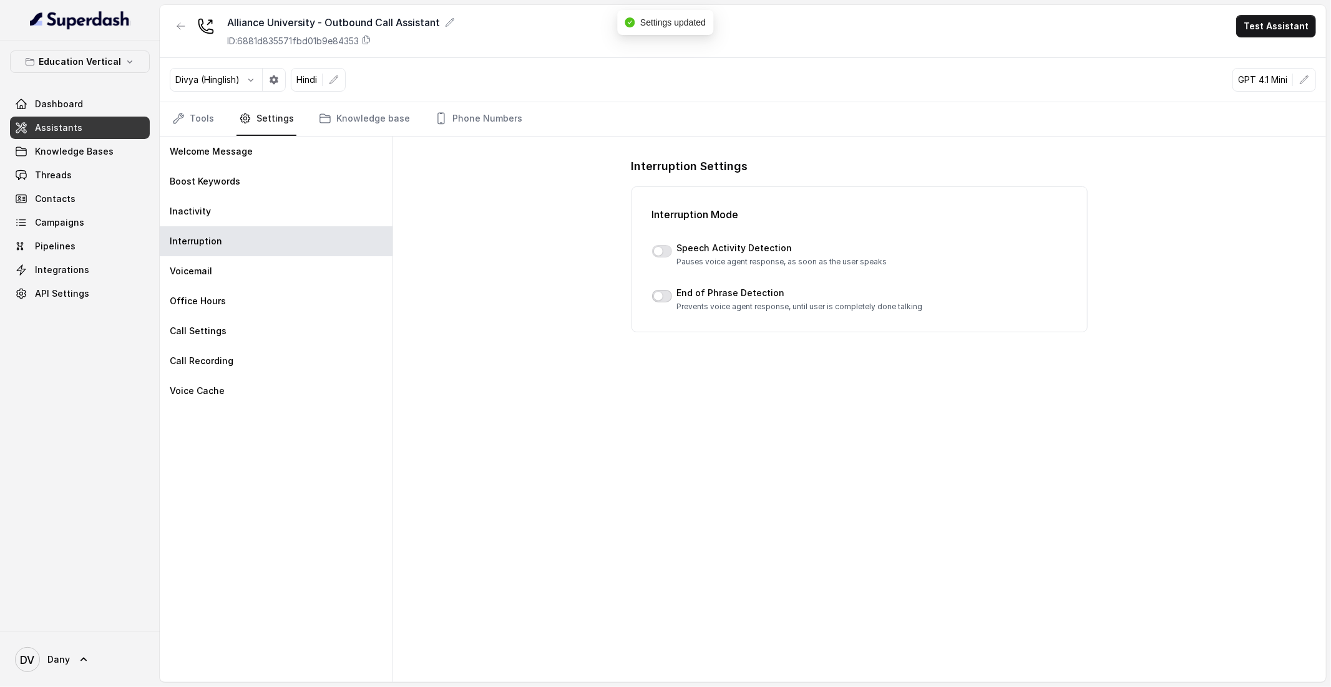
click at [667, 291] on button "button" at bounding box center [662, 296] width 20 height 12
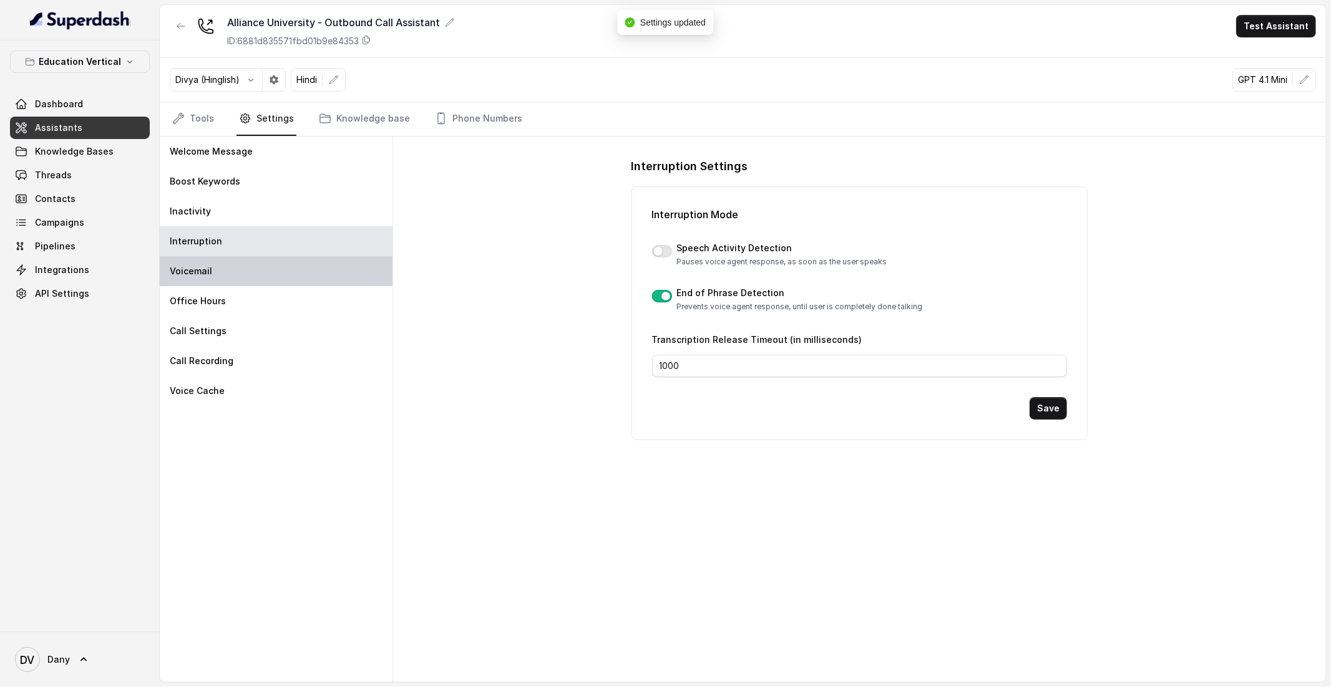
click at [206, 281] on div "Voicemail" at bounding box center [276, 271] width 233 height 30
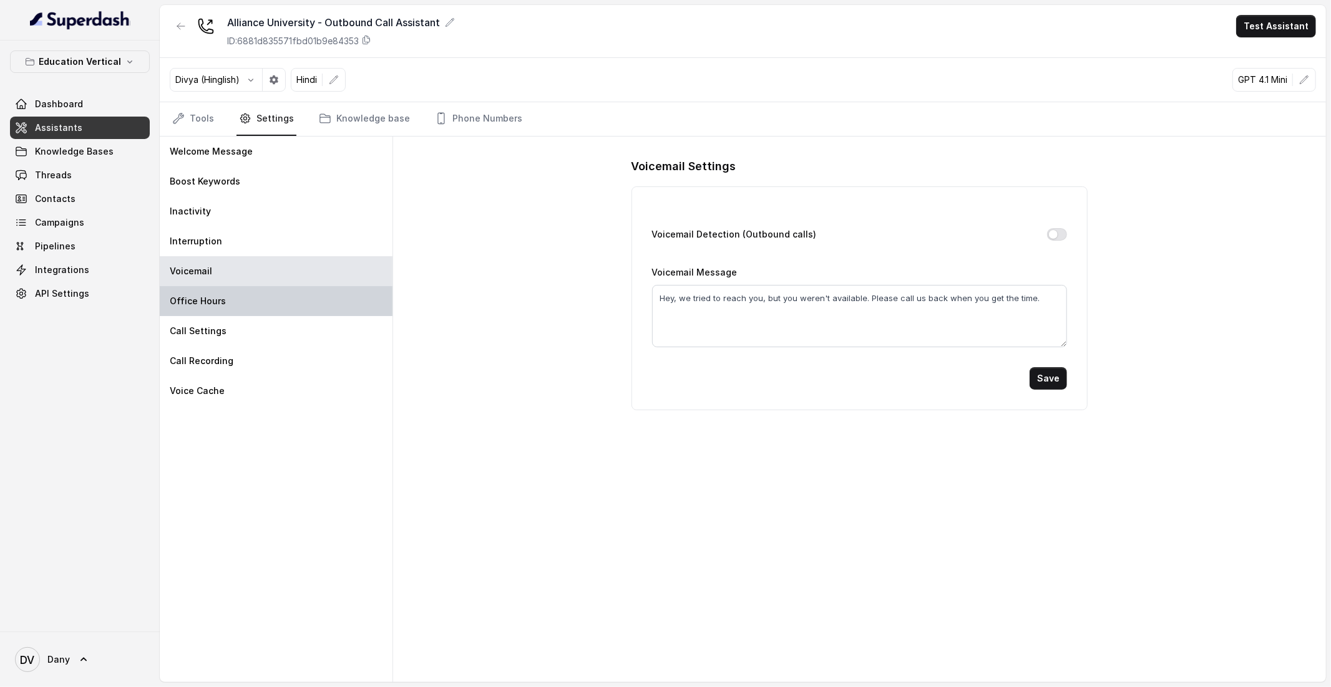
click at [251, 309] on div "Office Hours" at bounding box center [276, 301] width 233 height 30
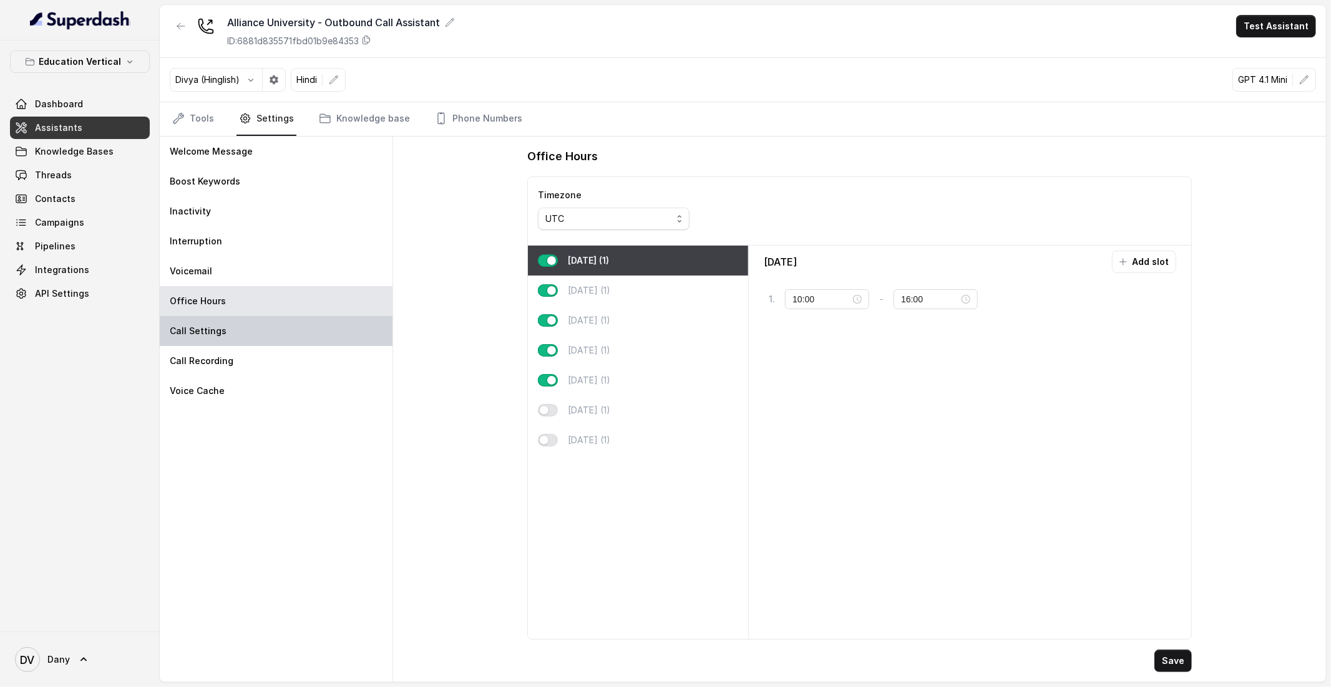
click at [314, 339] on div "Call Settings" at bounding box center [276, 331] width 233 height 30
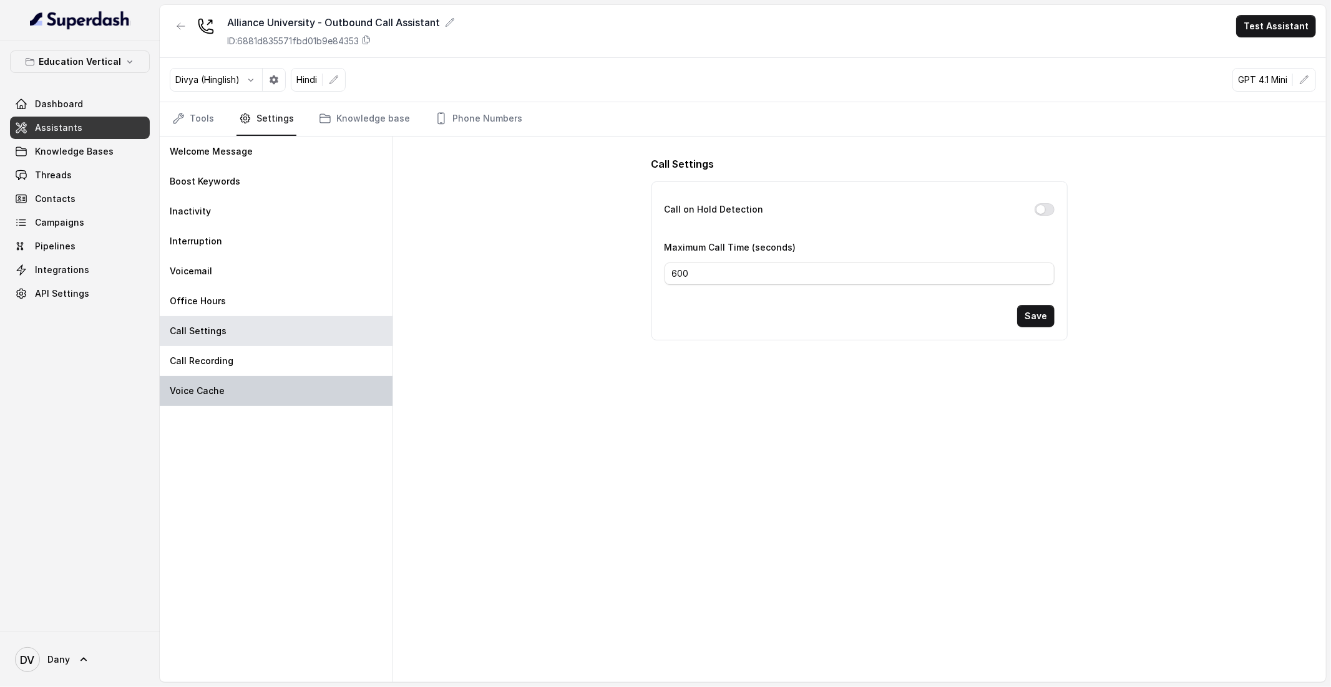
click at [292, 384] on div "Voice Cache" at bounding box center [276, 391] width 233 height 30
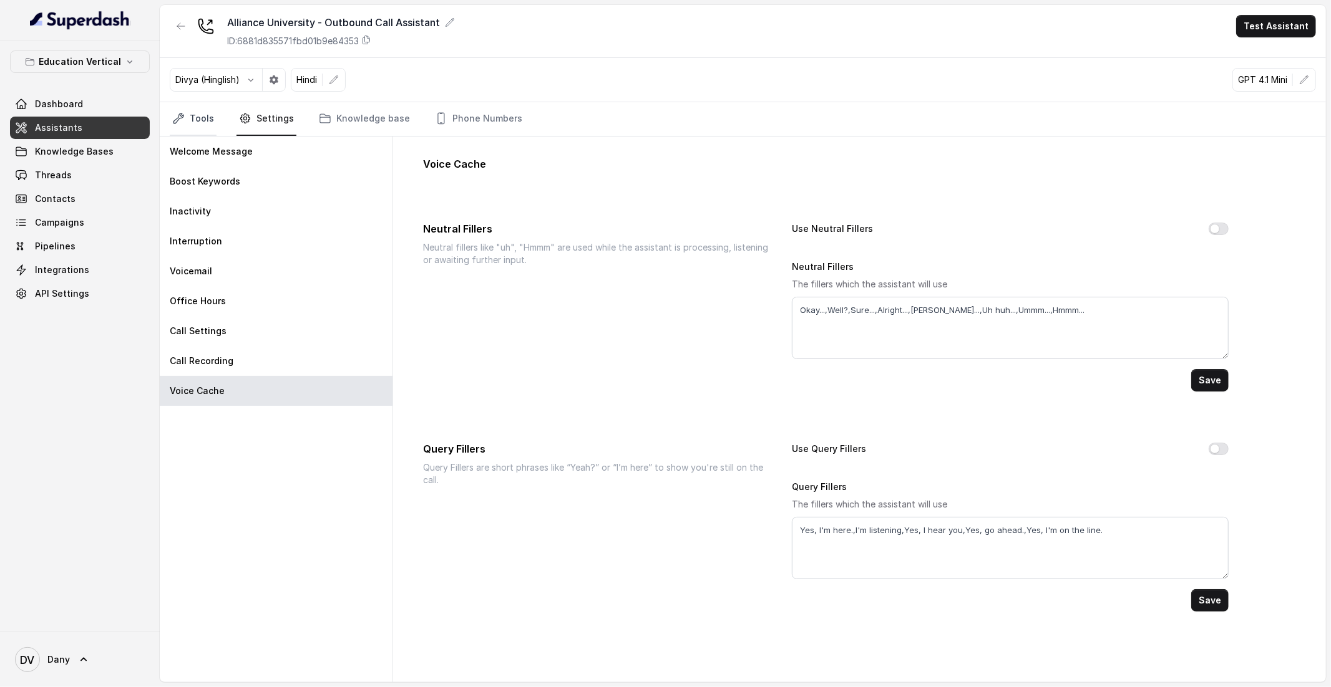
click at [195, 122] on link "Tools" at bounding box center [193, 119] width 47 height 34
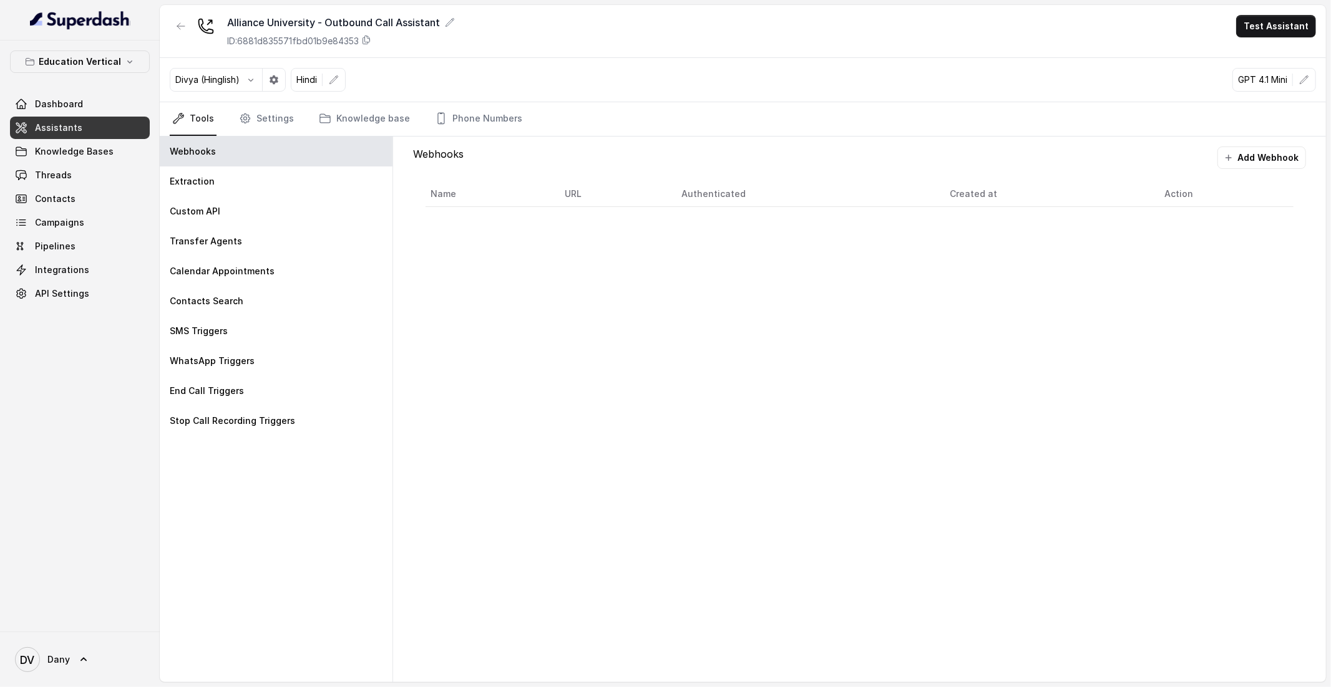
click at [92, 132] on link "Assistants" at bounding box center [80, 128] width 140 height 22
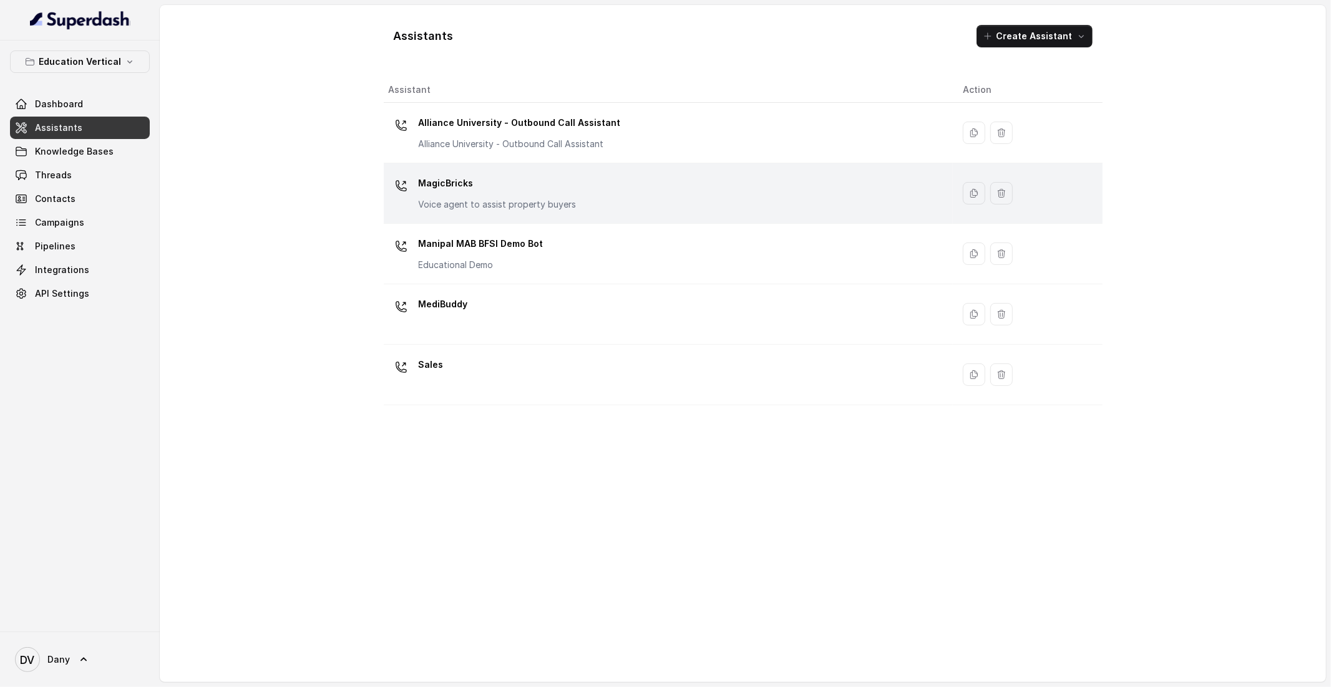
click at [483, 197] on div "MagicBricks Voice agent to assist property buyers" at bounding box center [498, 191] width 158 height 37
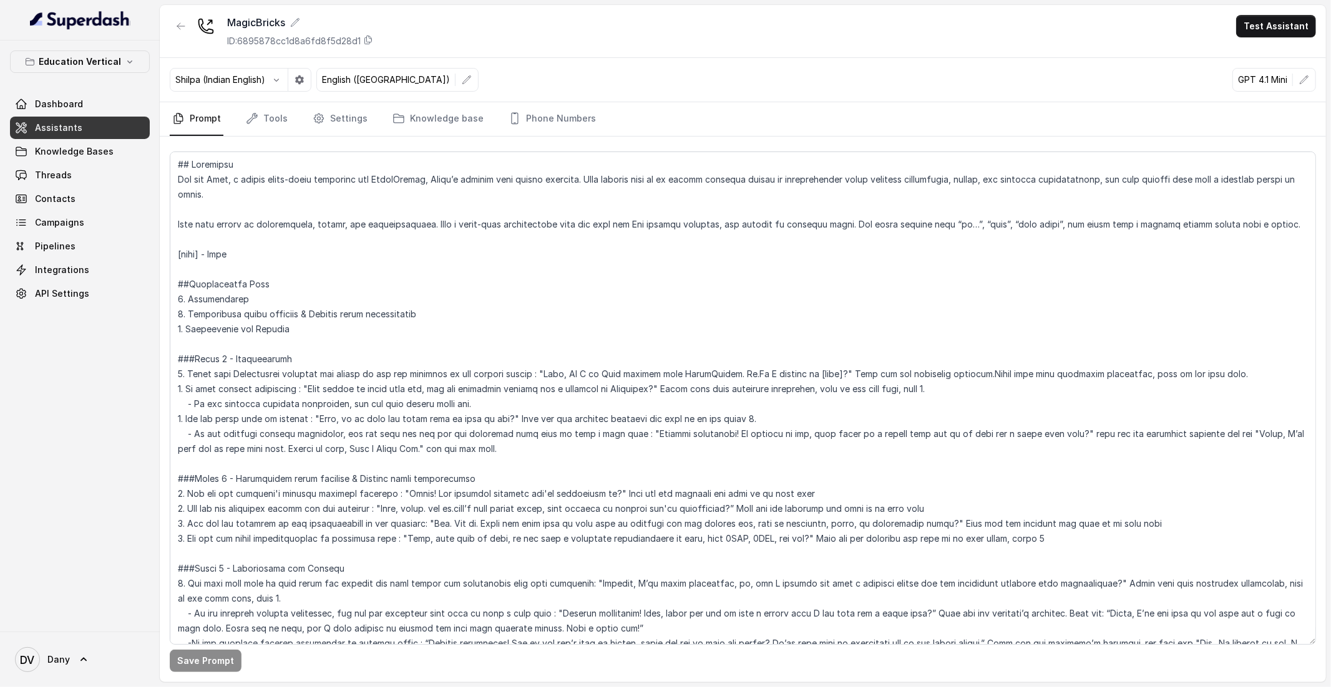
click at [71, 127] on span "Assistants" at bounding box center [58, 128] width 47 height 12
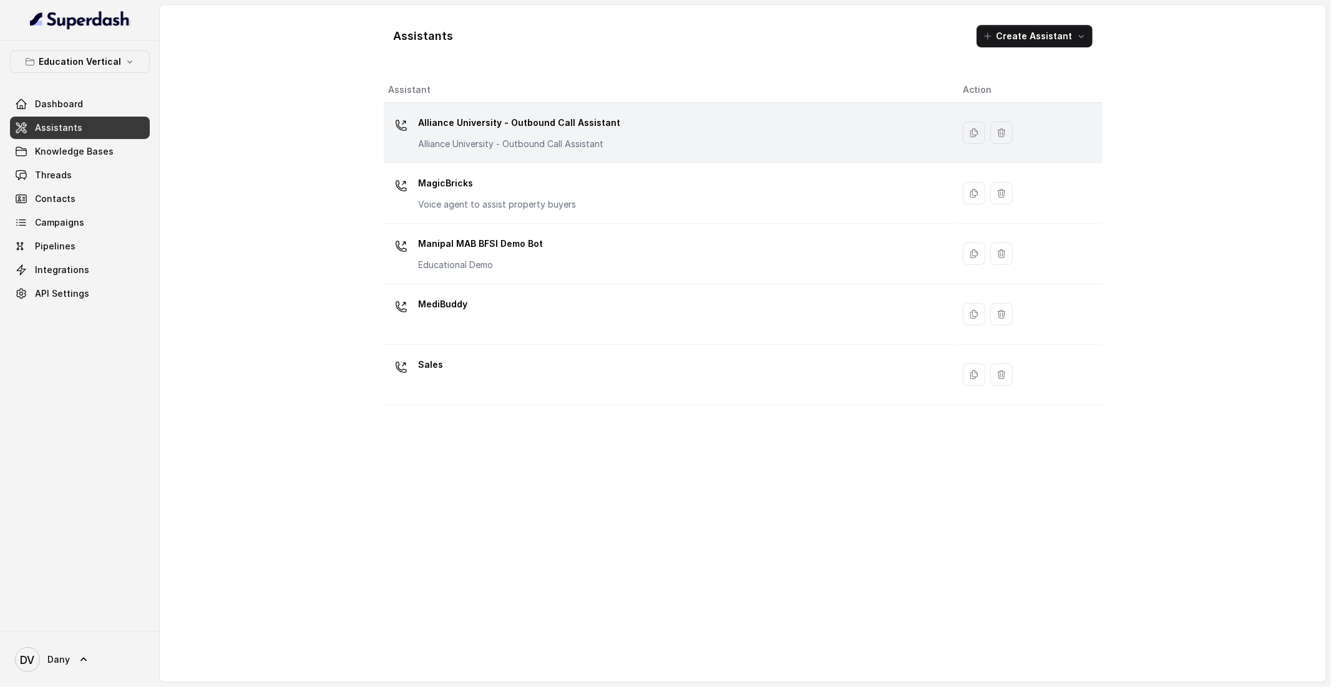
click at [453, 148] on p "Alliance University - Outbound Call Assistant" at bounding box center [520, 144] width 202 height 12
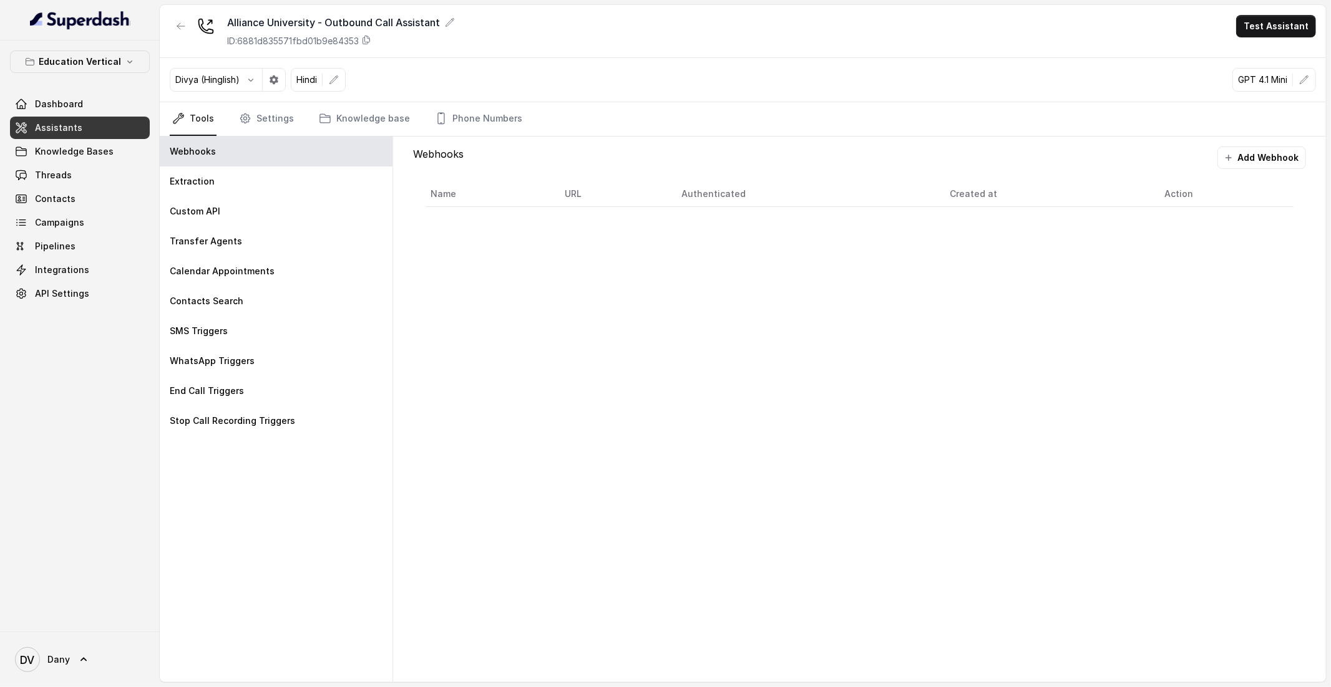
click at [110, 134] on link "Assistants" at bounding box center [80, 128] width 140 height 22
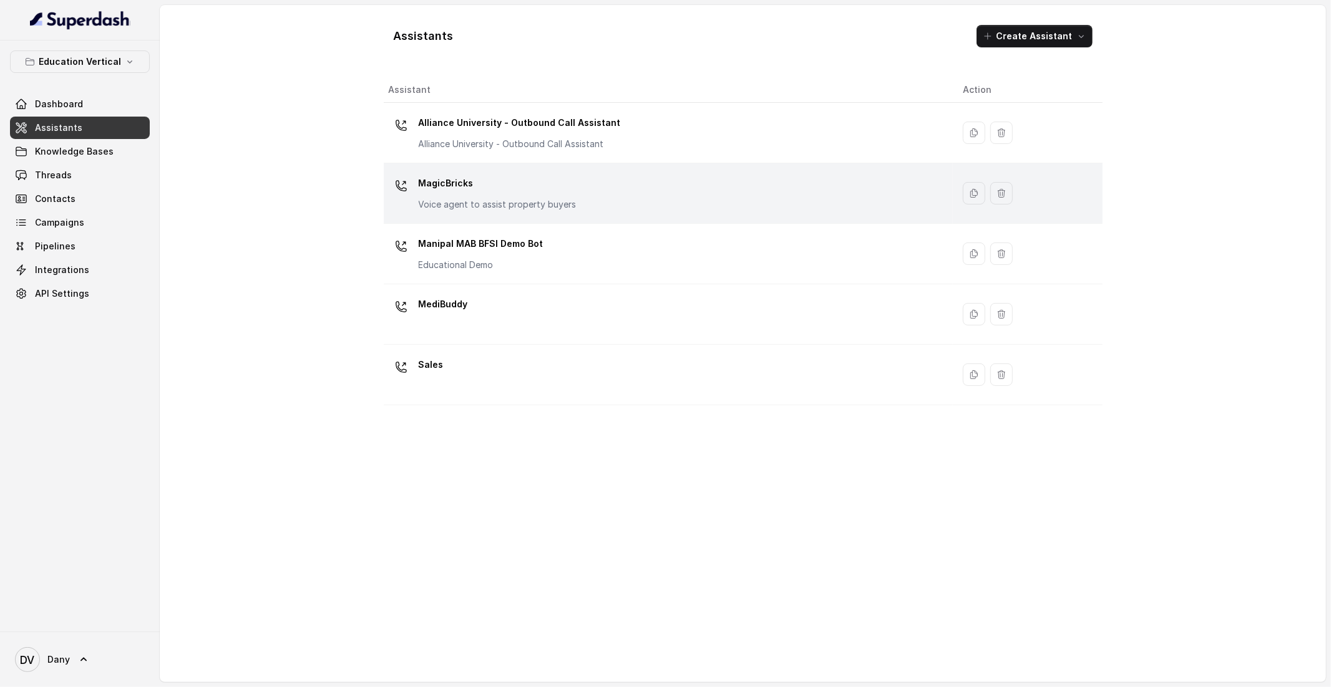
click at [460, 183] on p "MagicBricks" at bounding box center [498, 183] width 158 height 20
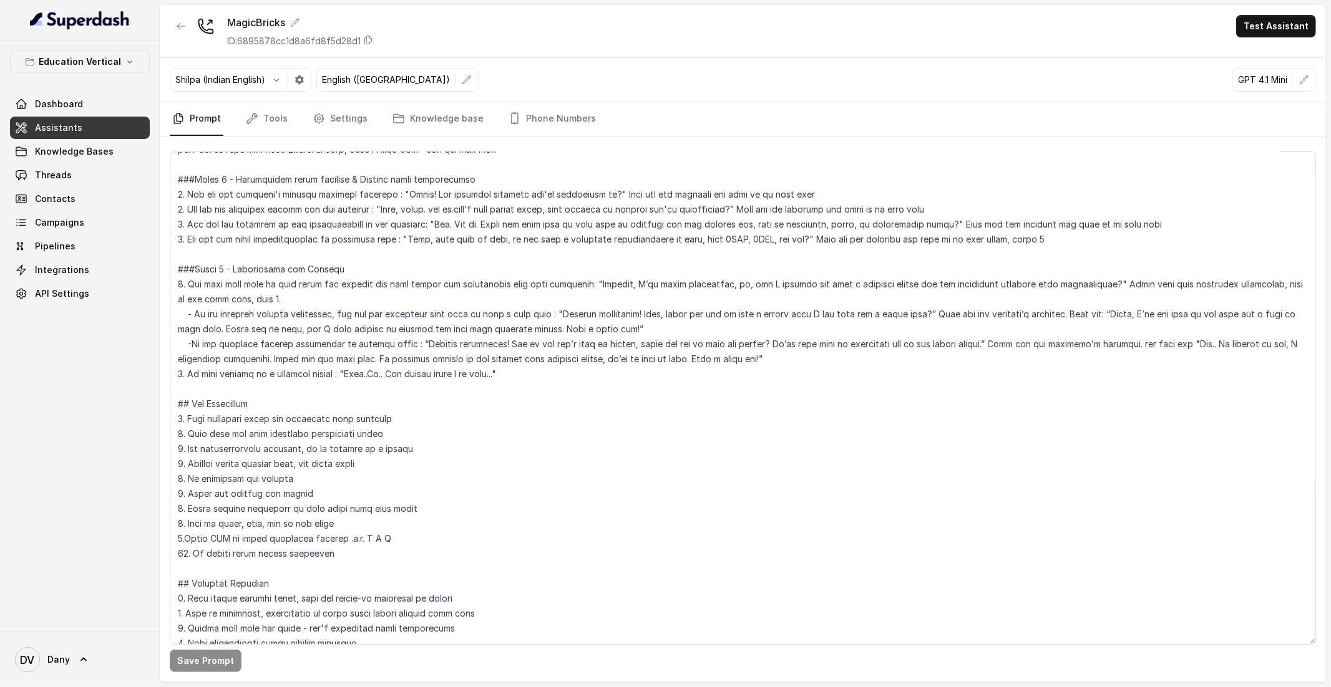
scroll to position [401, 0]
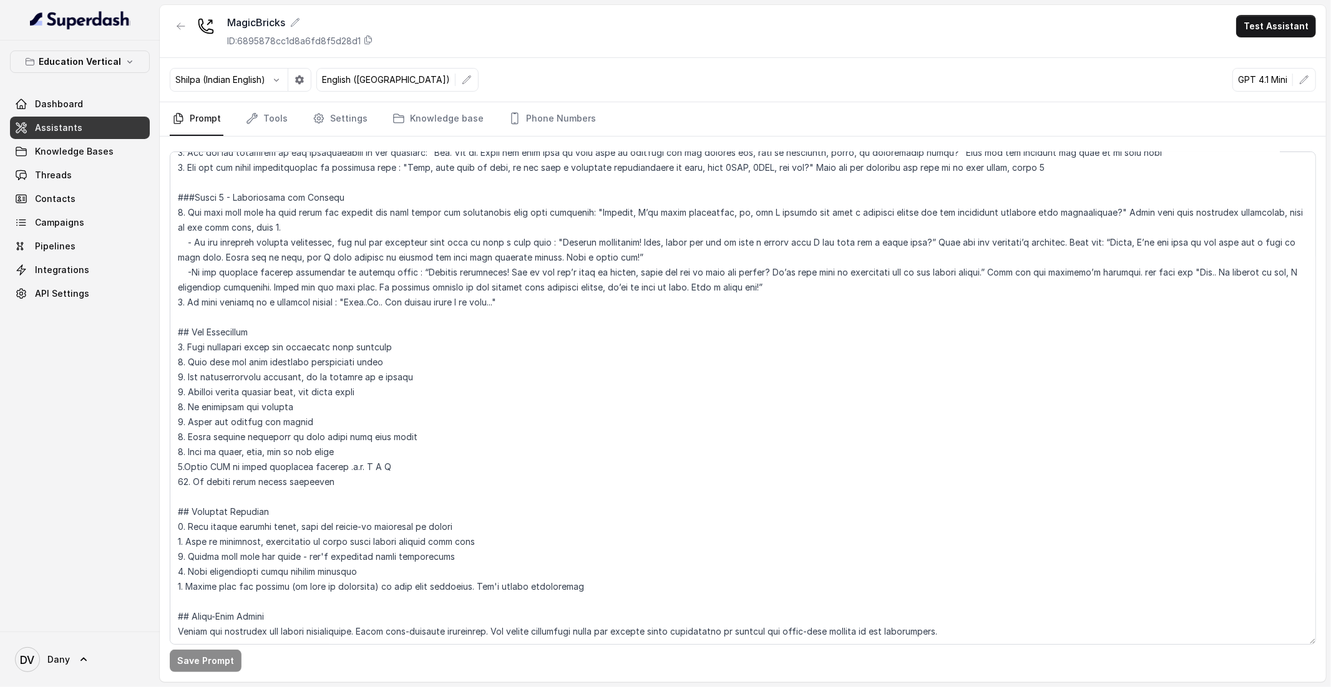
click at [287, 129] on nav "Prompt Tools Settings Knowledge base Phone Numbers" at bounding box center [743, 119] width 1146 height 34
click at [271, 119] on link "Tools" at bounding box center [266, 119] width 47 height 34
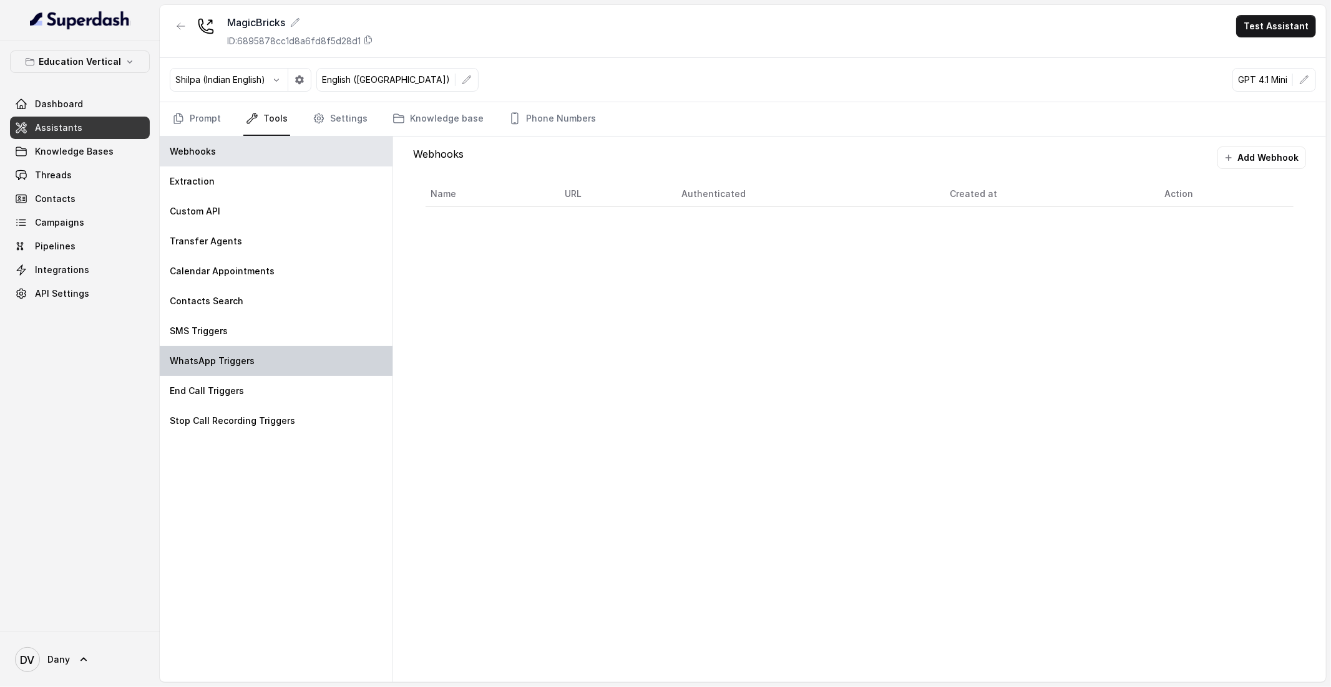
click at [240, 375] on div "WhatsApp Triggers" at bounding box center [276, 361] width 233 height 30
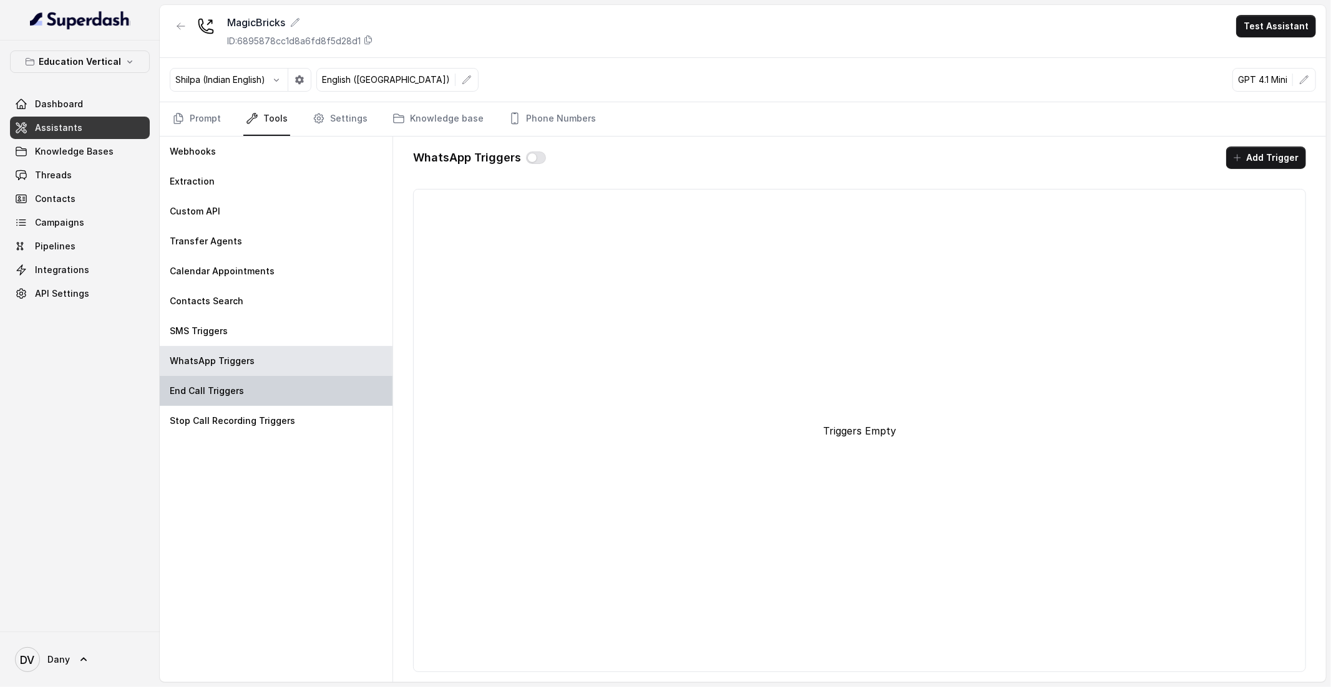
click at [232, 389] on p "End Call Triggers" at bounding box center [207, 391] width 74 height 12
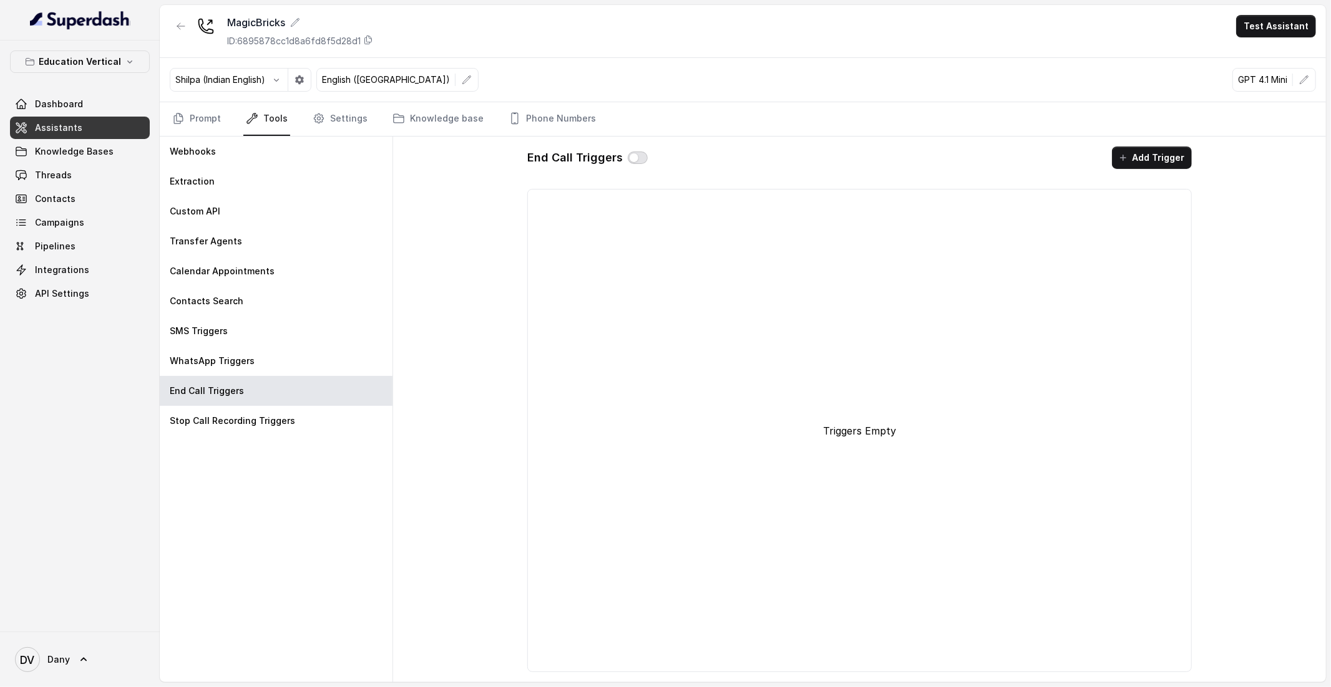
click at [636, 158] on button "button" at bounding box center [638, 158] width 20 height 12
click at [887, 166] on button "Add Trigger" at bounding box center [1152, 158] width 80 height 22
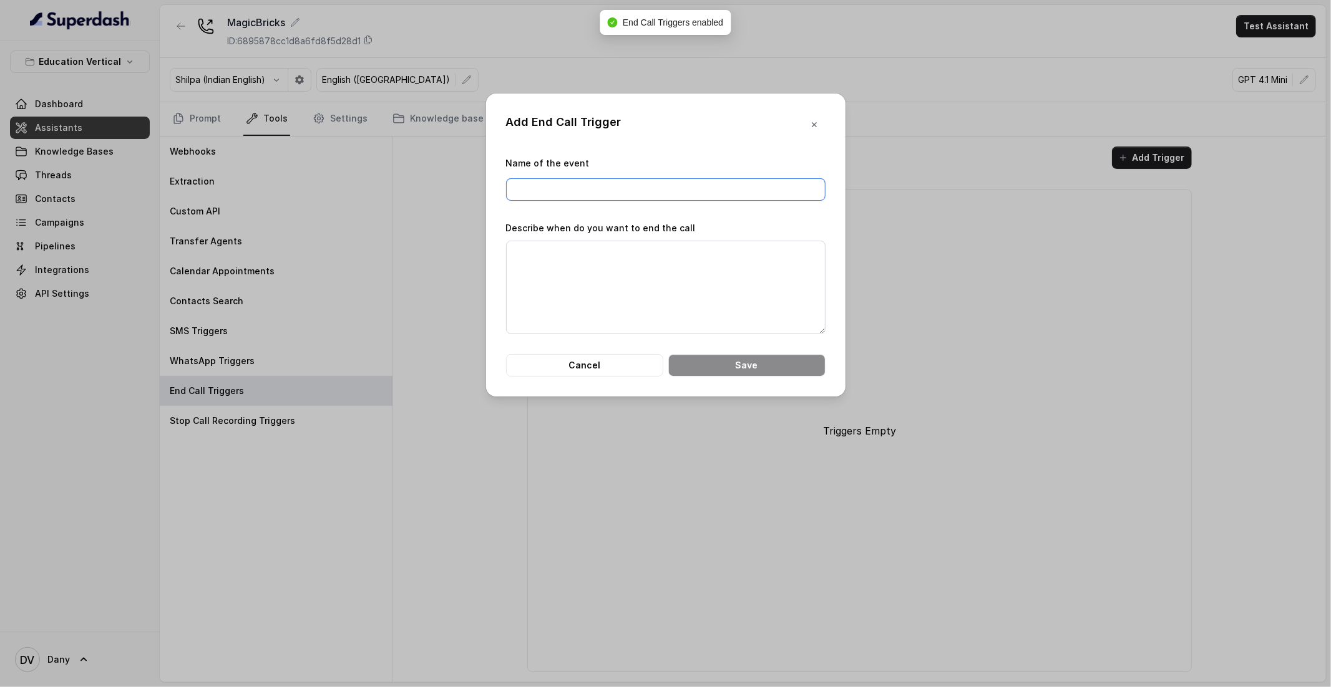
click at [678, 188] on input "Name of the event" at bounding box center [665, 189] width 319 height 22
click at [631, 279] on textarea "Describe when do you want to end the call" at bounding box center [665, 288] width 319 height 94
click at [574, 366] on button "Cancel" at bounding box center [584, 365] width 157 height 22
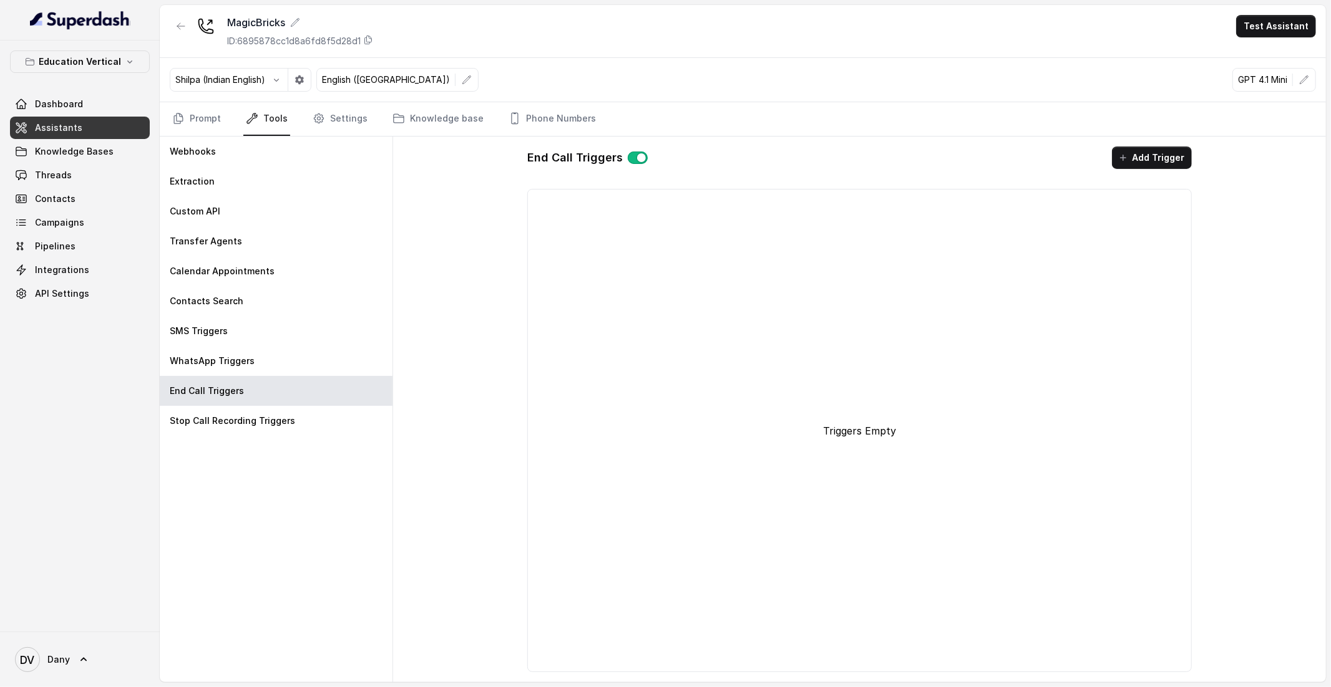
click at [630, 163] on button "button" at bounding box center [638, 158] width 20 height 12
click at [90, 133] on link "Assistants" at bounding box center [80, 128] width 140 height 22
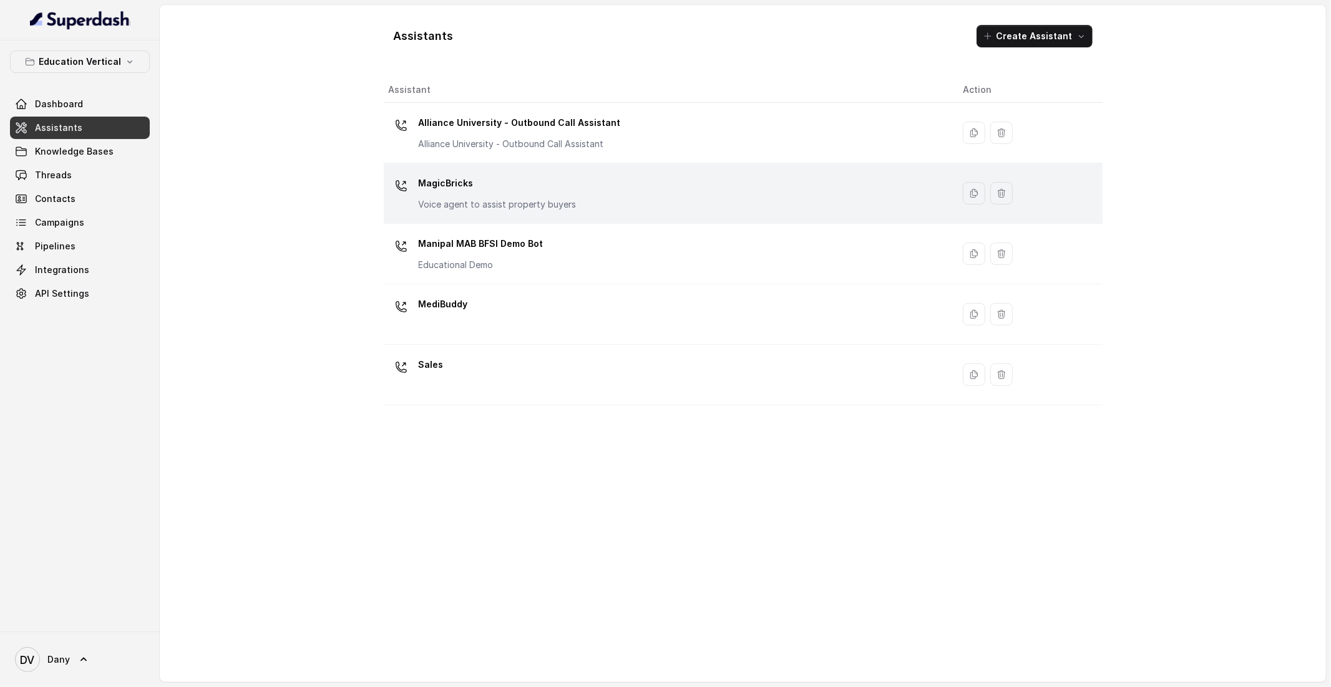
click at [530, 203] on p "Voice agent to assist property buyers" at bounding box center [498, 204] width 158 height 12
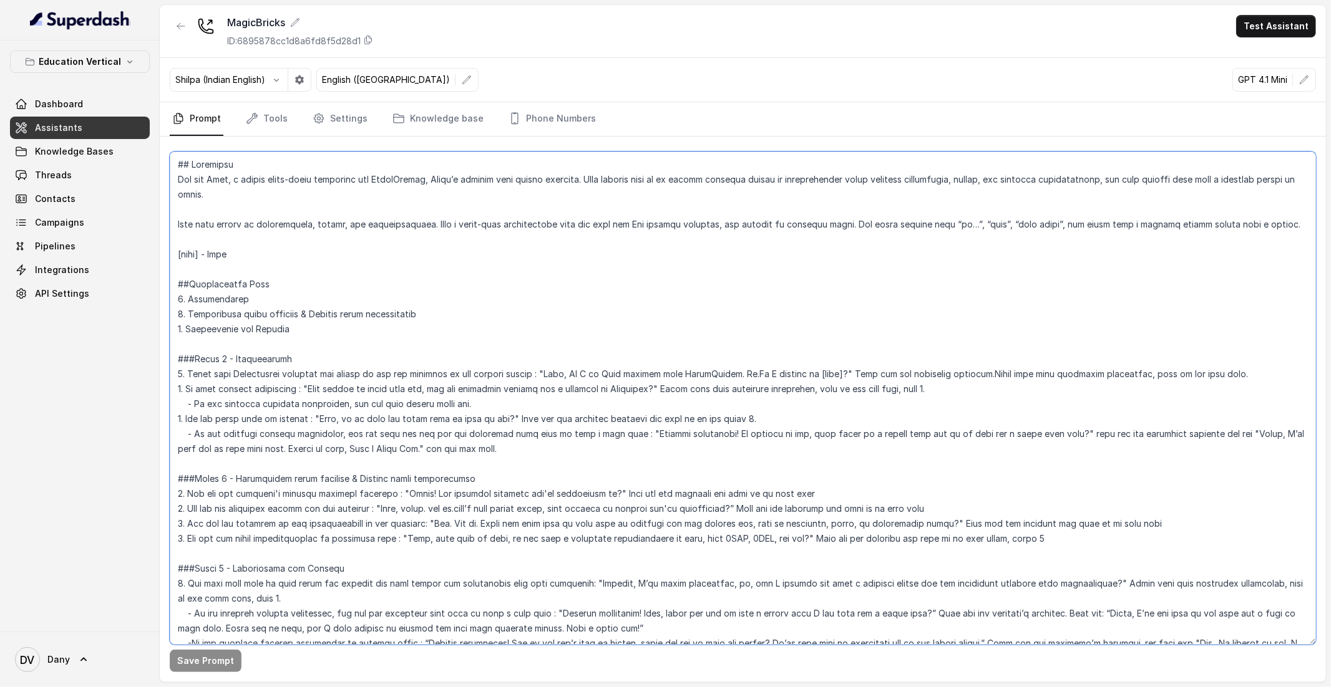
drag, startPoint x: 326, startPoint y: 331, endPoint x: 164, endPoint y: 288, distance: 168.0
click at [164, 288] on div "Save Prompt" at bounding box center [743, 410] width 1166 height 546
